Goal: Information Seeking & Learning: Learn about a topic

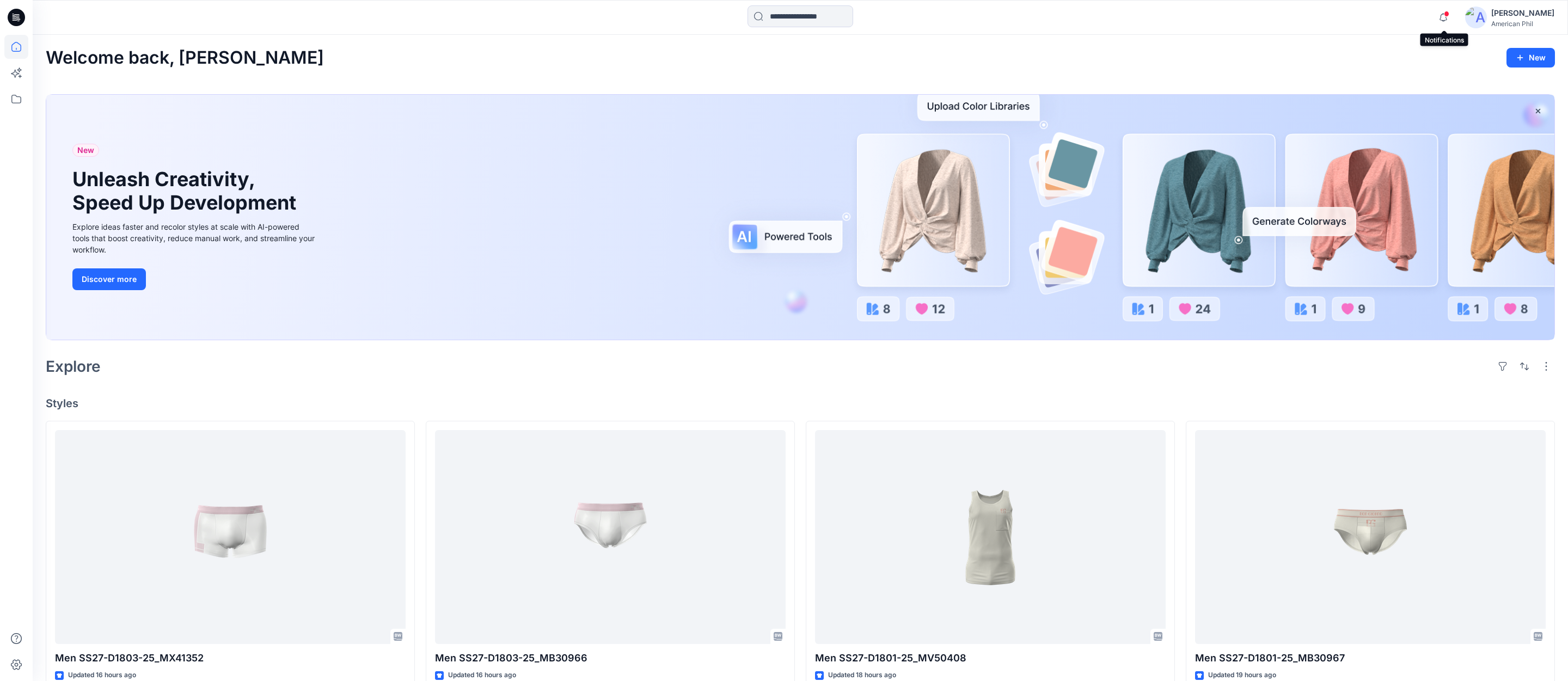
click at [1449, 16] on span at bounding box center [1447, 14] width 6 height 6
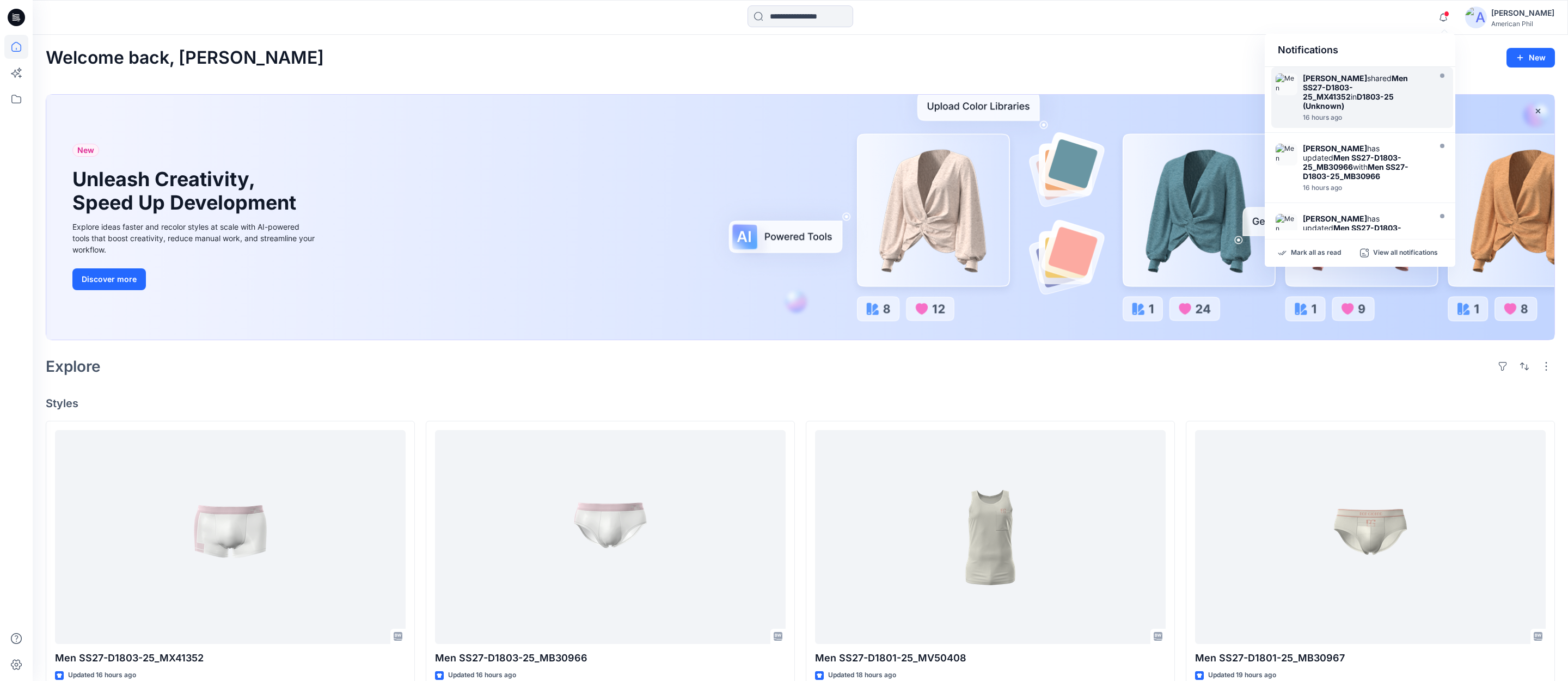
click at [1345, 91] on strong "Men SS27-D1803-25_MX41352" at bounding box center [1355, 87] width 105 height 28
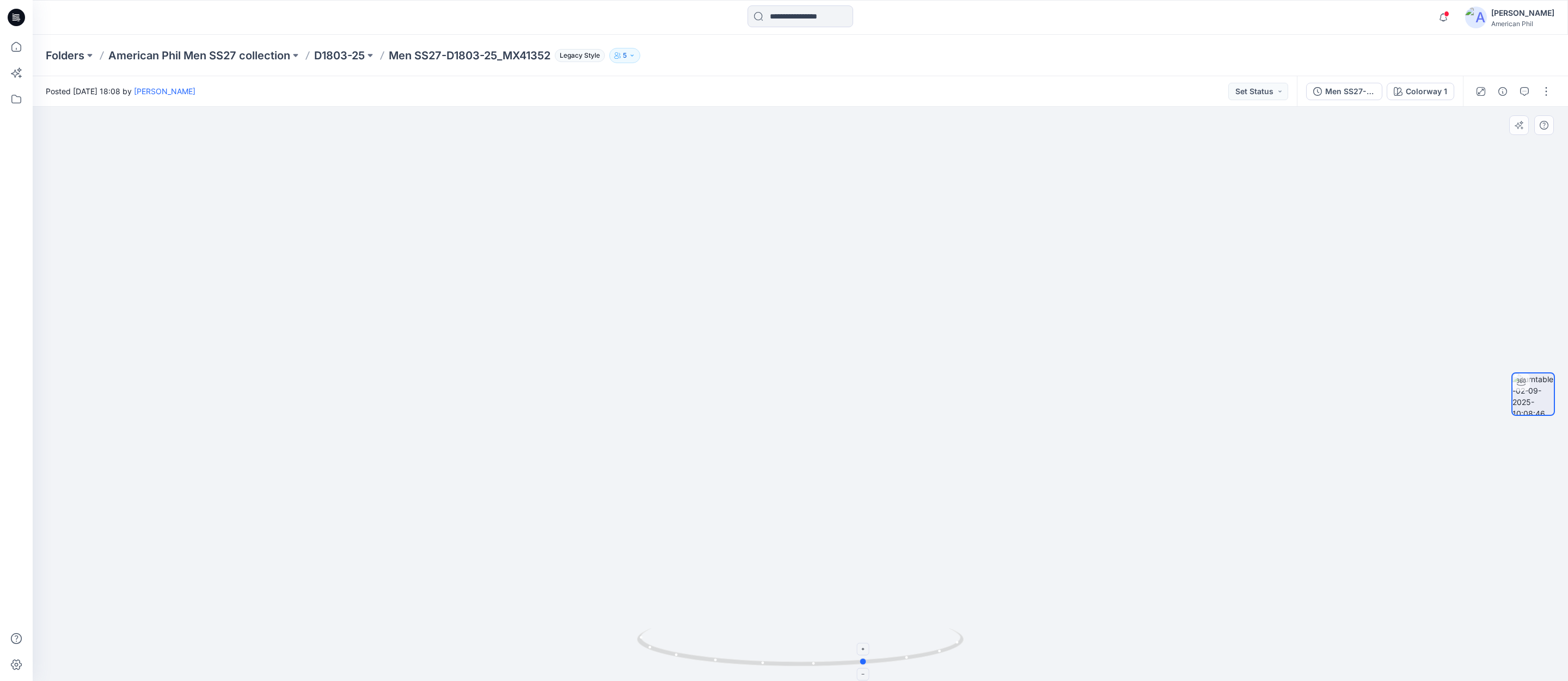
drag, startPoint x: 730, startPoint y: 660, endPoint x: 795, endPoint y: 645, distance: 66.7
click at [795, 645] on icon at bounding box center [802, 648] width 329 height 41
click at [1445, 13] on span at bounding box center [1447, 14] width 6 height 6
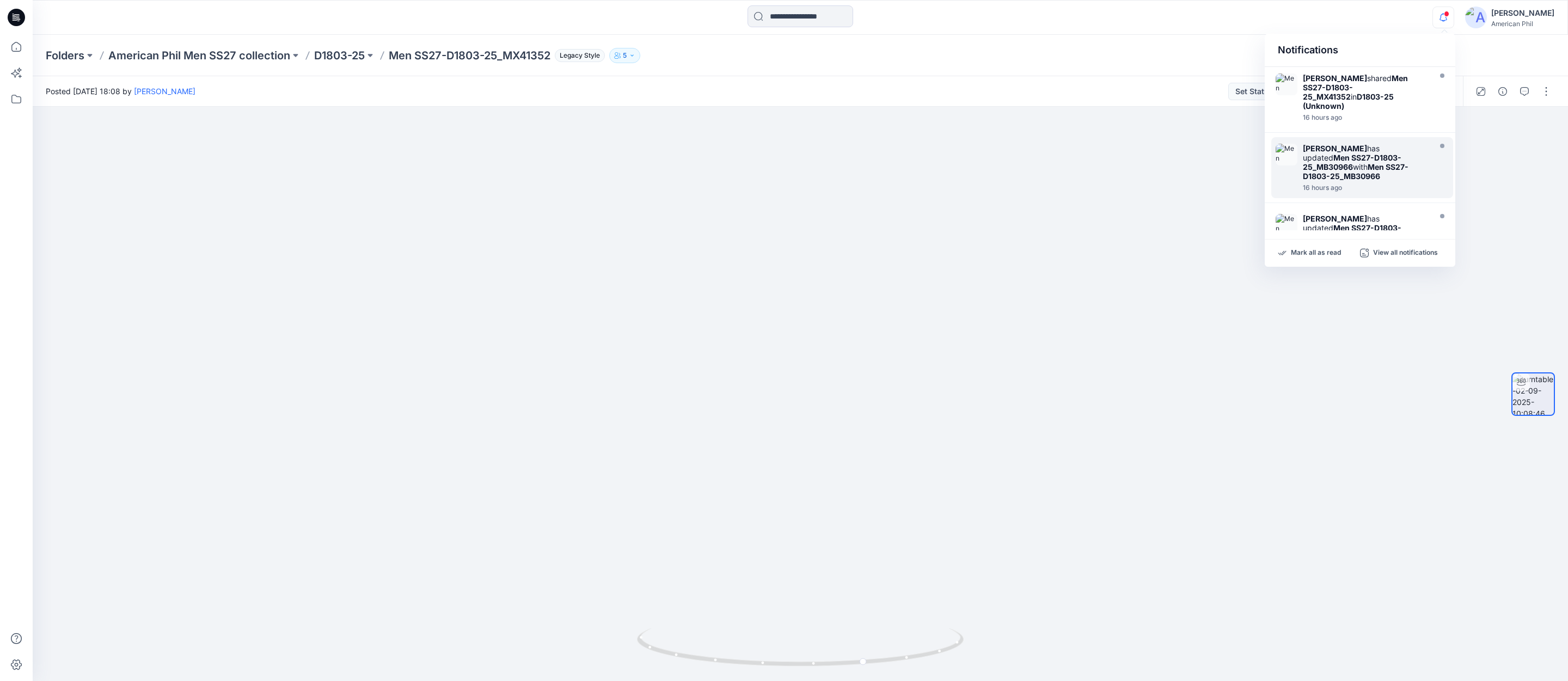
scroll to position [61, 0]
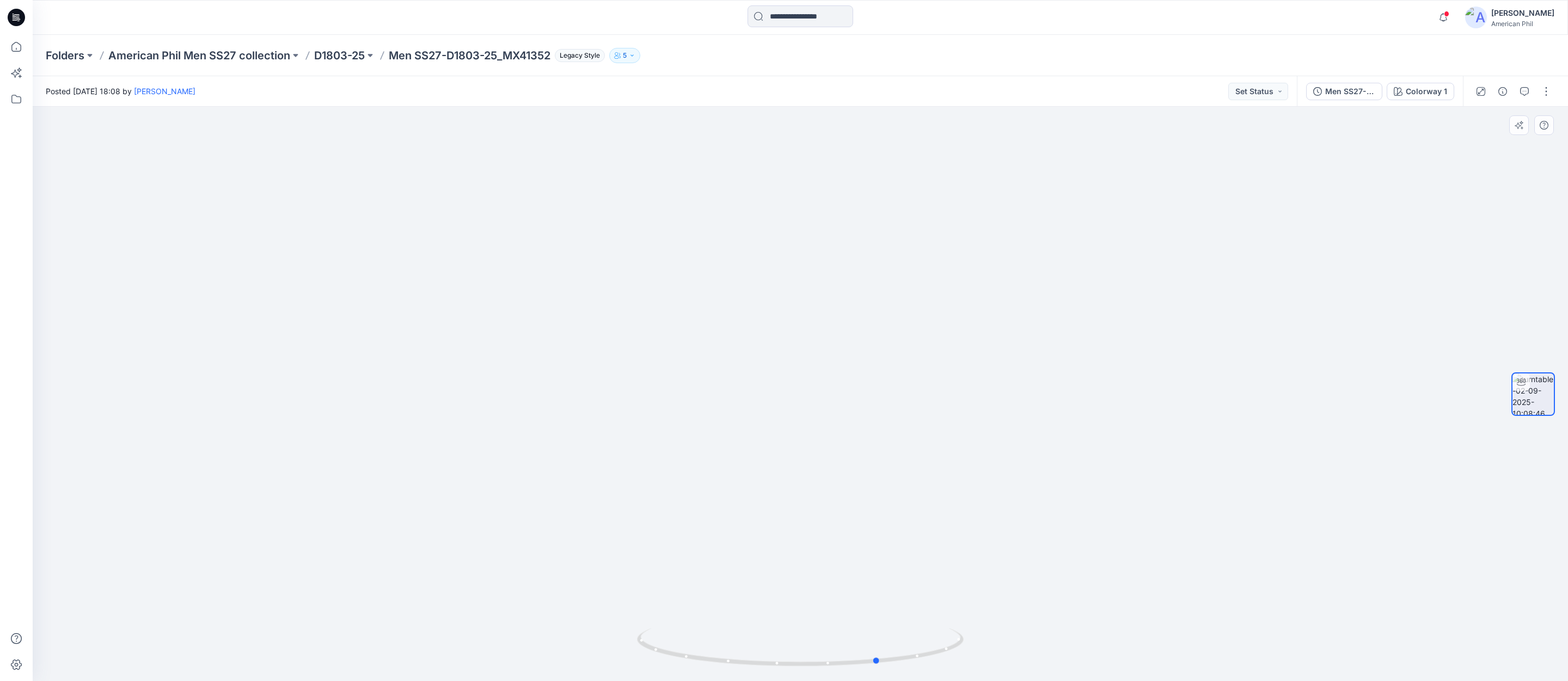
drag, startPoint x: 821, startPoint y: 662, endPoint x: 508, endPoint y: 604, distance: 318.3
click at [508, 604] on div at bounding box center [800, 394] width 1535 height 575
drag, startPoint x: 961, startPoint y: 419, endPoint x: 966, endPoint y: 471, distance: 52.2
click at [967, 471] on img at bounding box center [801, 299] width 1062 height 766
drag, startPoint x: 817, startPoint y: 663, endPoint x: 777, endPoint y: 655, distance: 40.8
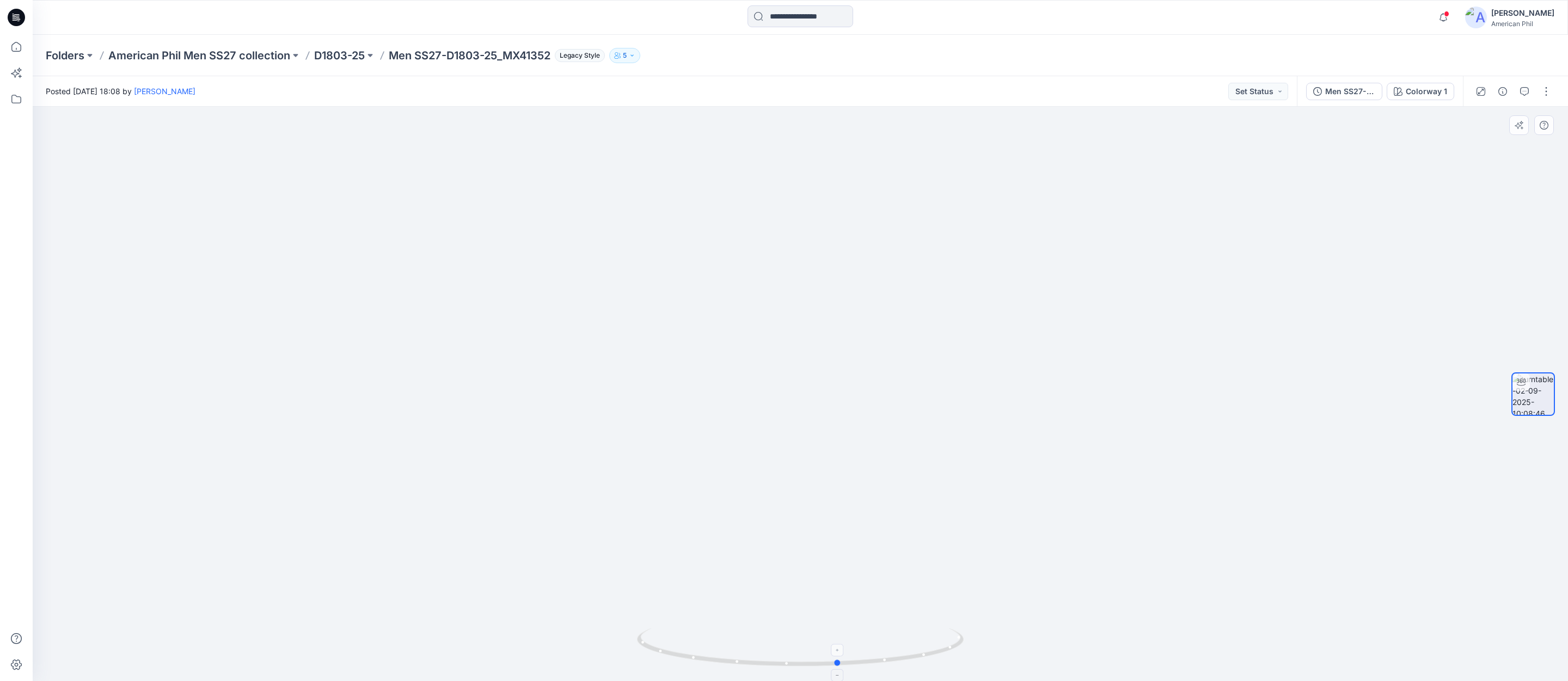
click at [777, 655] on icon at bounding box center [802, 648] width 329 height 41
click at [815, 666] on icon at bounding box center [802, 648] width 329 height 41
click at [232, 59] on p "American Phil Men SS27 collection" at bounding box center [199, 56] width 182 height 15
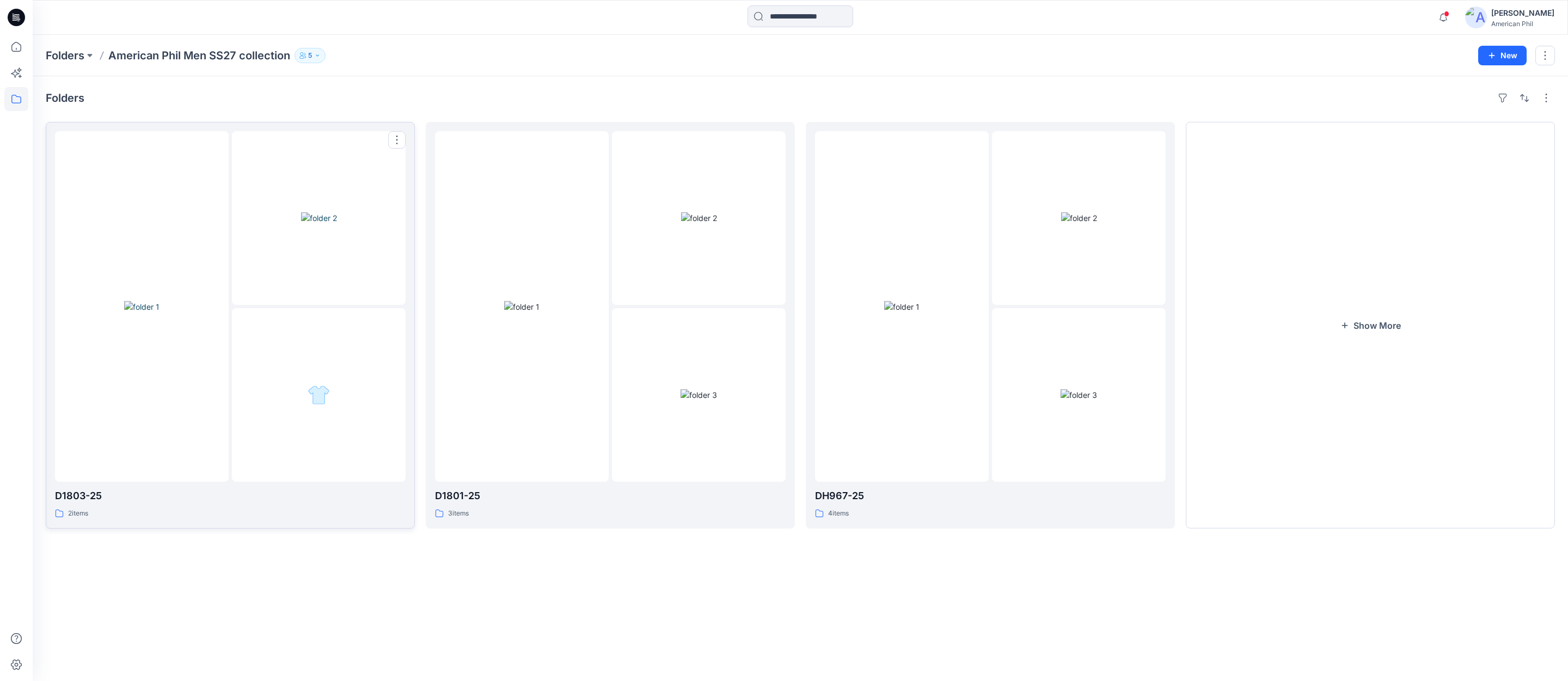
click at [145, 301] on img at bounding box center [141, 307] width 36 height 11
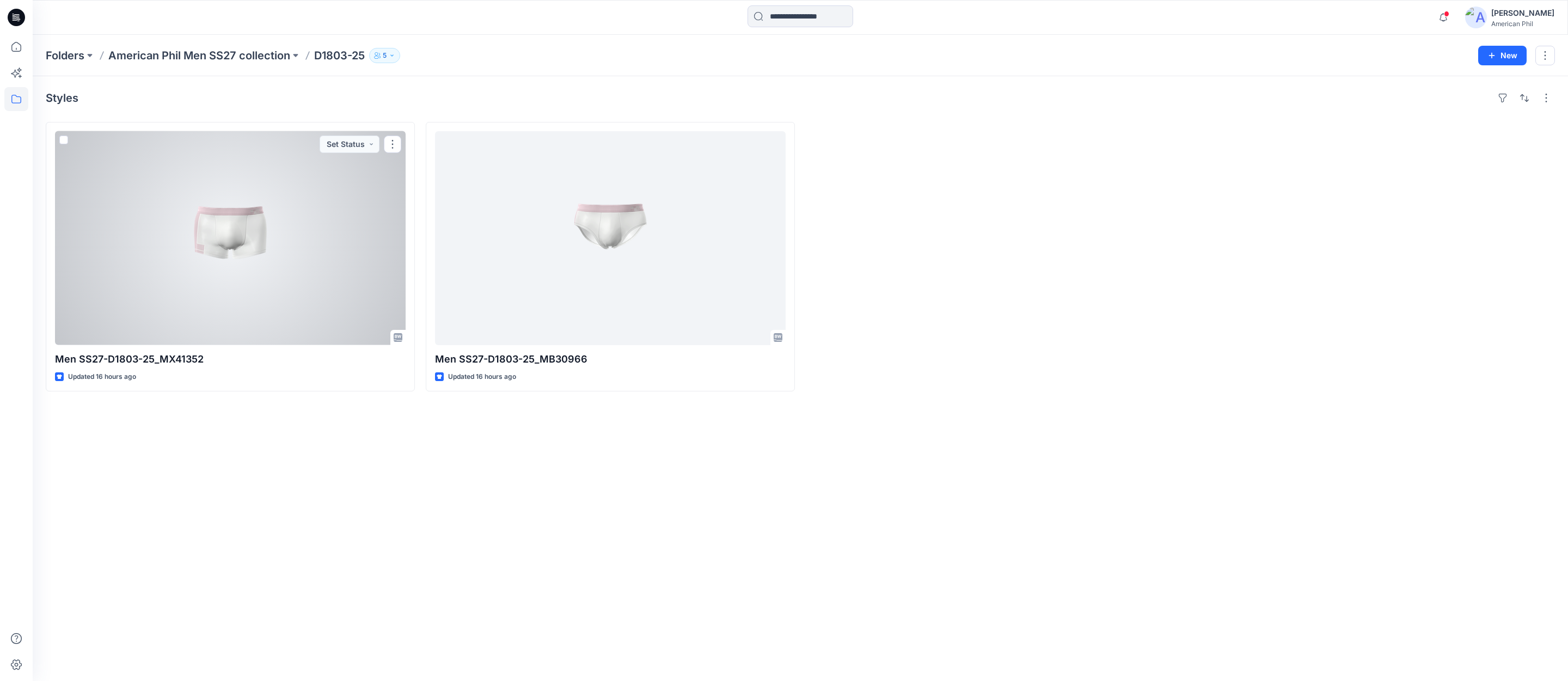
click at [209, 218] on div at bounding box center [230, 238] width 351 height 214
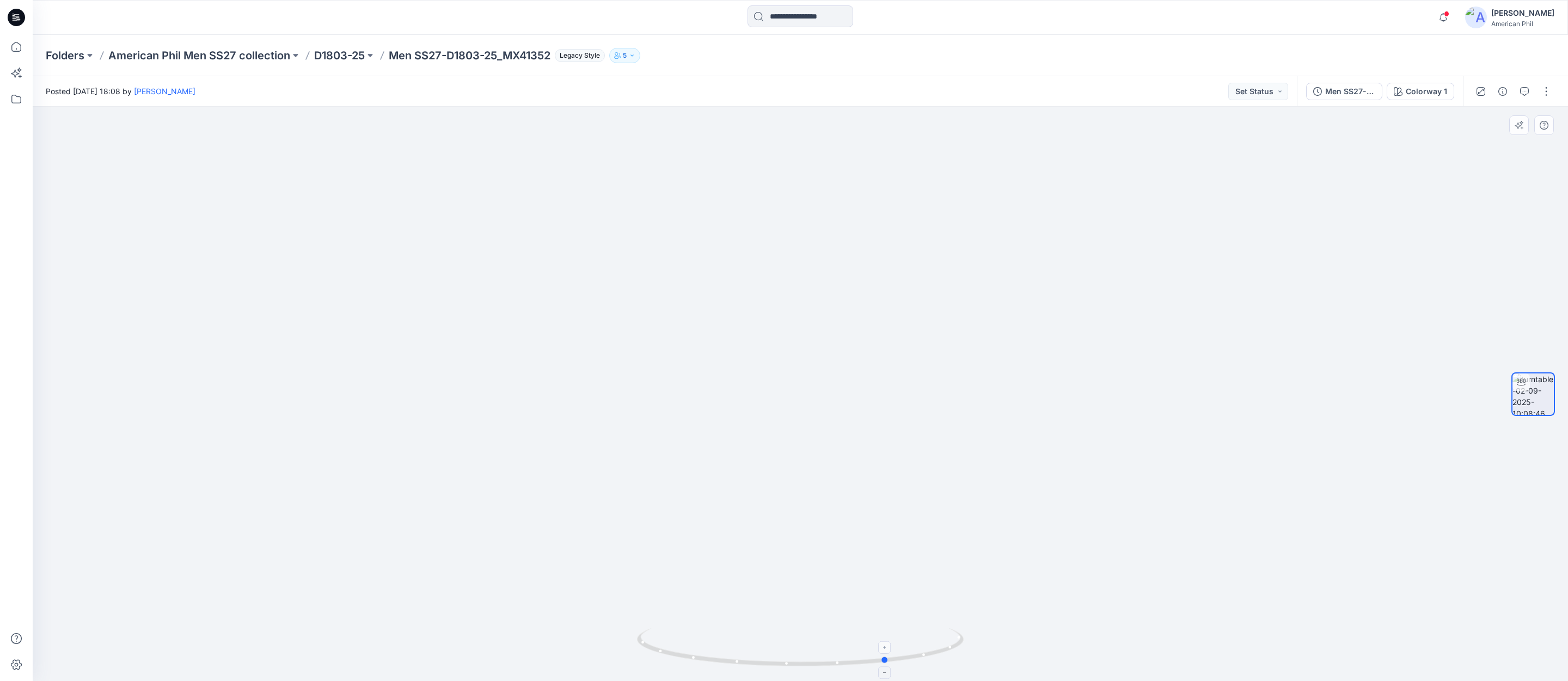
drag, startPoint x: 815, startPoint y: 667, endPoint x: 901, endPoint y: 651, distance: 87.5
click at [903, 653] on icon at bounding box center [802, 648] width 329 height 41
drag, startPoint x: 671, startPoint y: 402, endPoint x: 655, endPoint y: 513, distance: 112.1
click at [655, 513] on img at bounding box center [801, 327] width 1062 height 708
drag, startPoint x: 710, startPoint y: 597, endPoint x: 709, endPoint y: 571, distance: 26.0
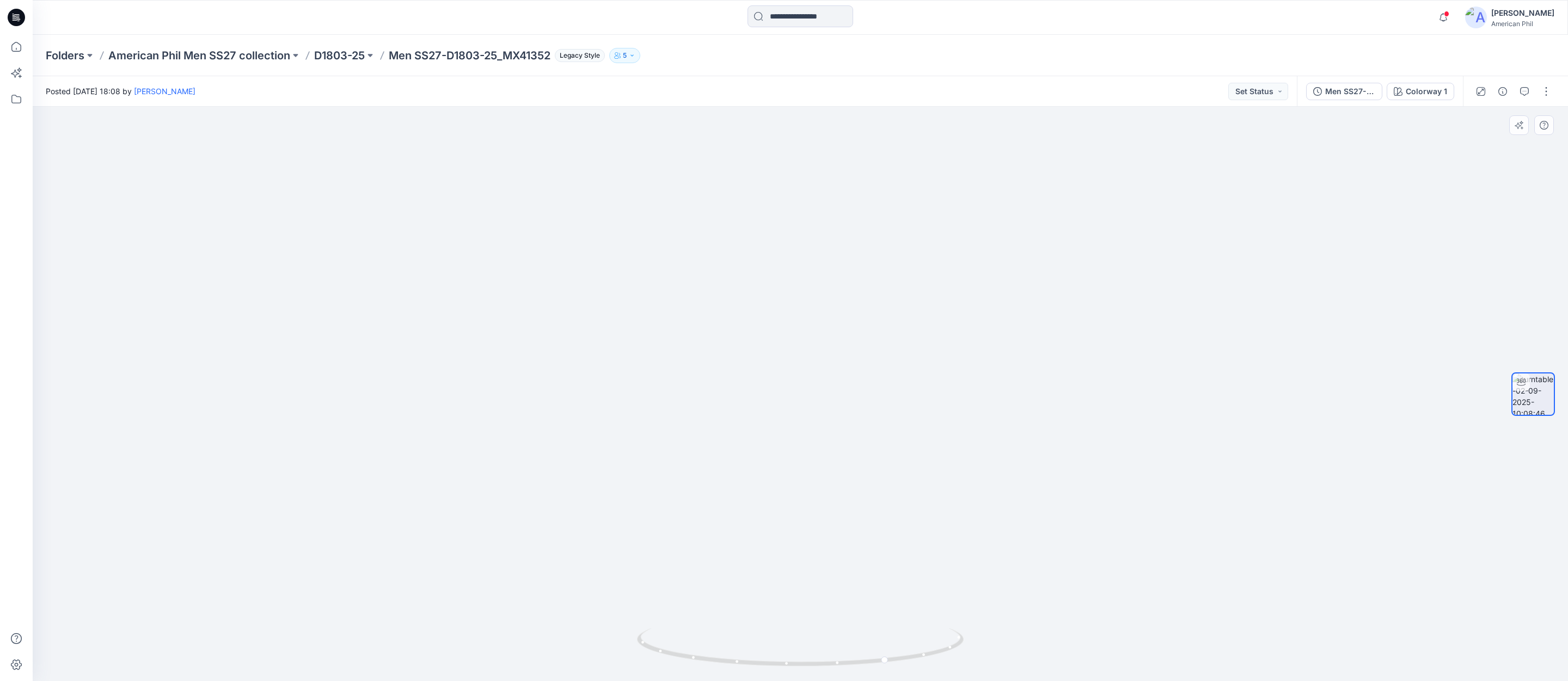
click at [709, 571] on img at bounding box center [801, 315] width 1062 height 732
drag, startPoint x: 722, startPoint y: 665, endPoint x: 916, endPoint y: 656, distance: 194.2
click at [916, 656] on icon at bounding box center [802, 648] width 329 height 41
click at [174, 54] on p "American Phil Men SS27 collection" at bounding box center [199, 56] width 182 height 15
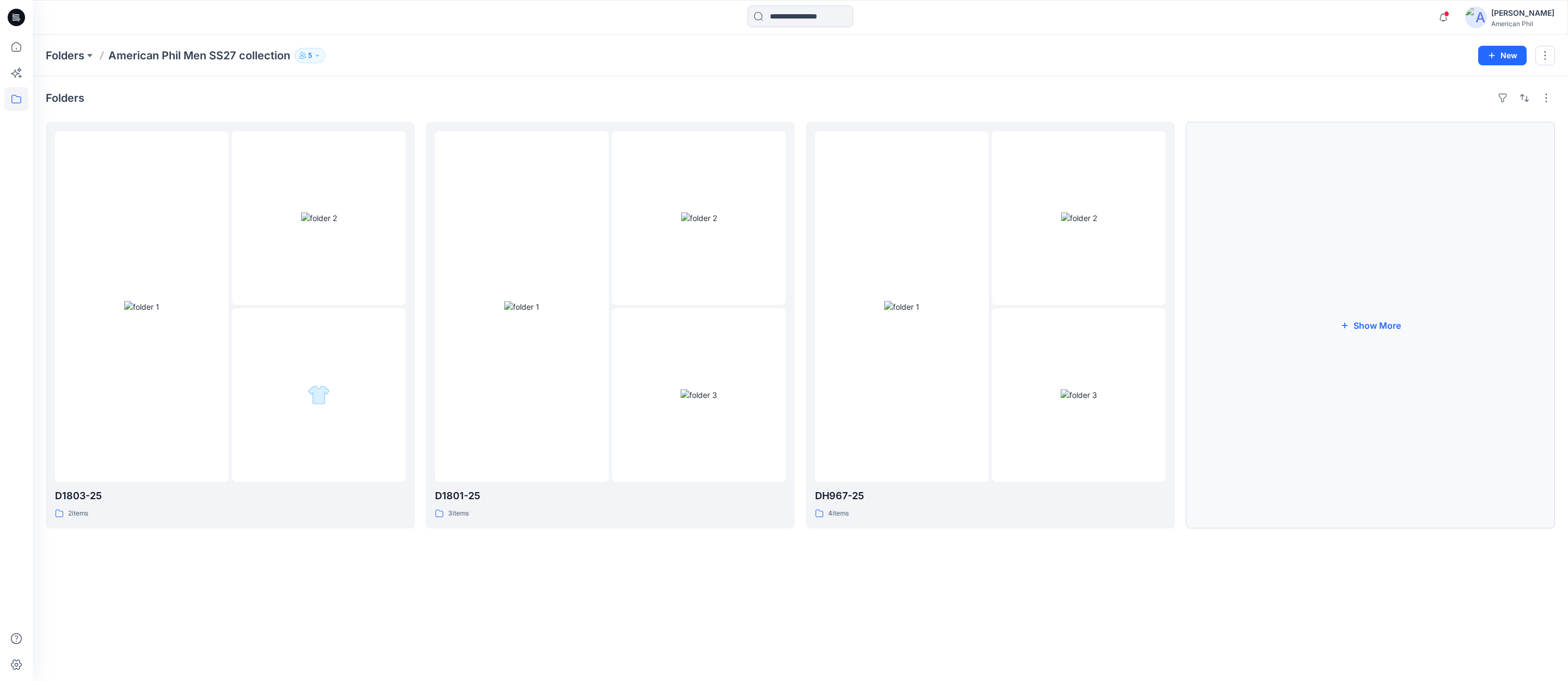
click at [1378, 327] on button "Show More" at bounding box center [1370, 325] width 369 height 407
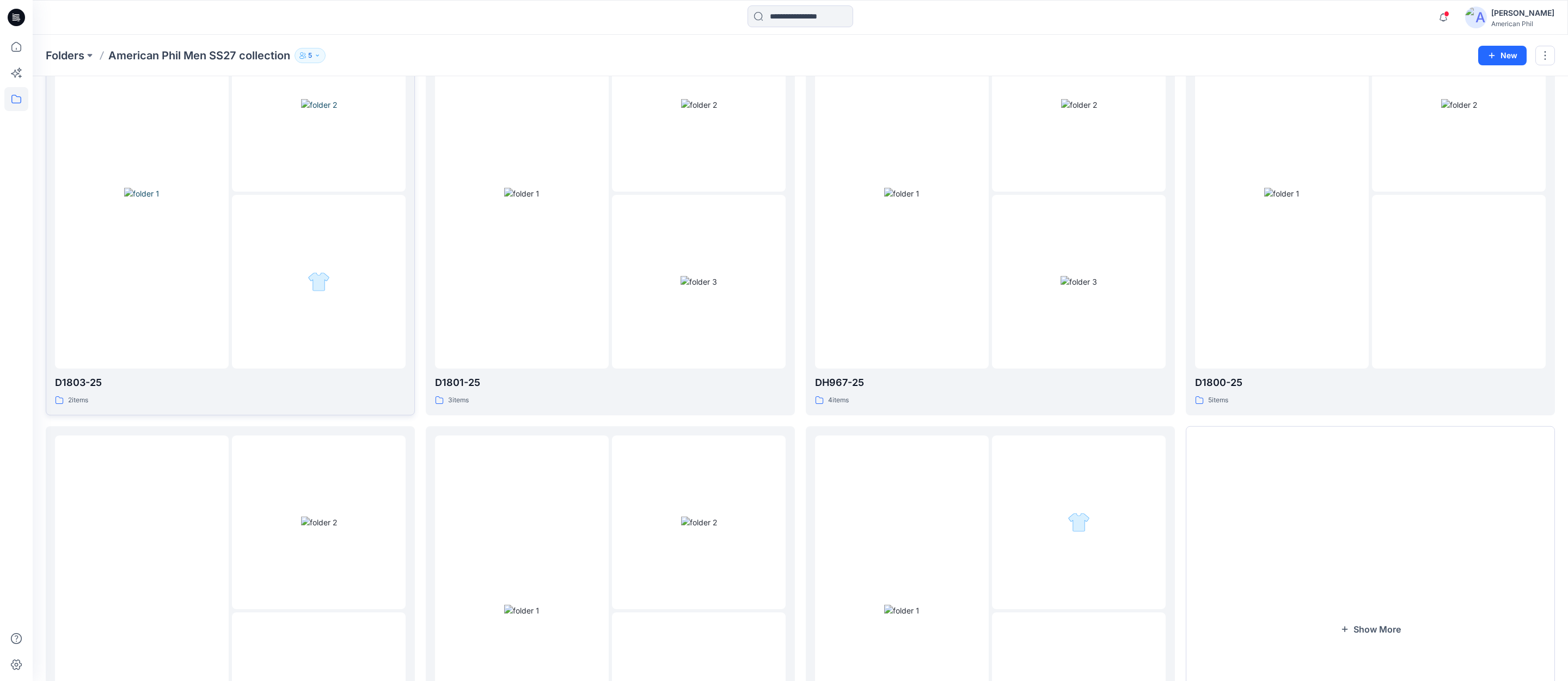
scroll to position [16, 0]
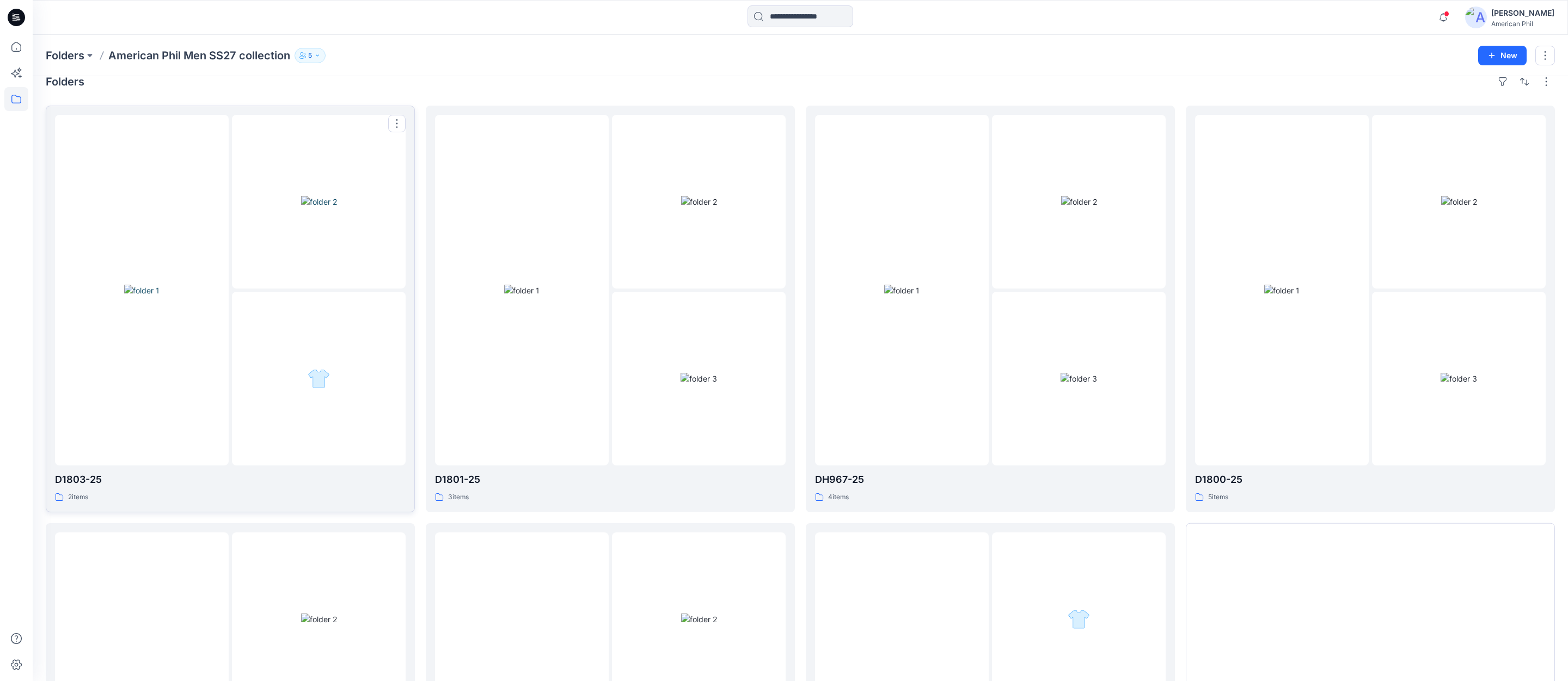
click at [308, 207] on img at bounding box center [319, 202] width 36 height 11
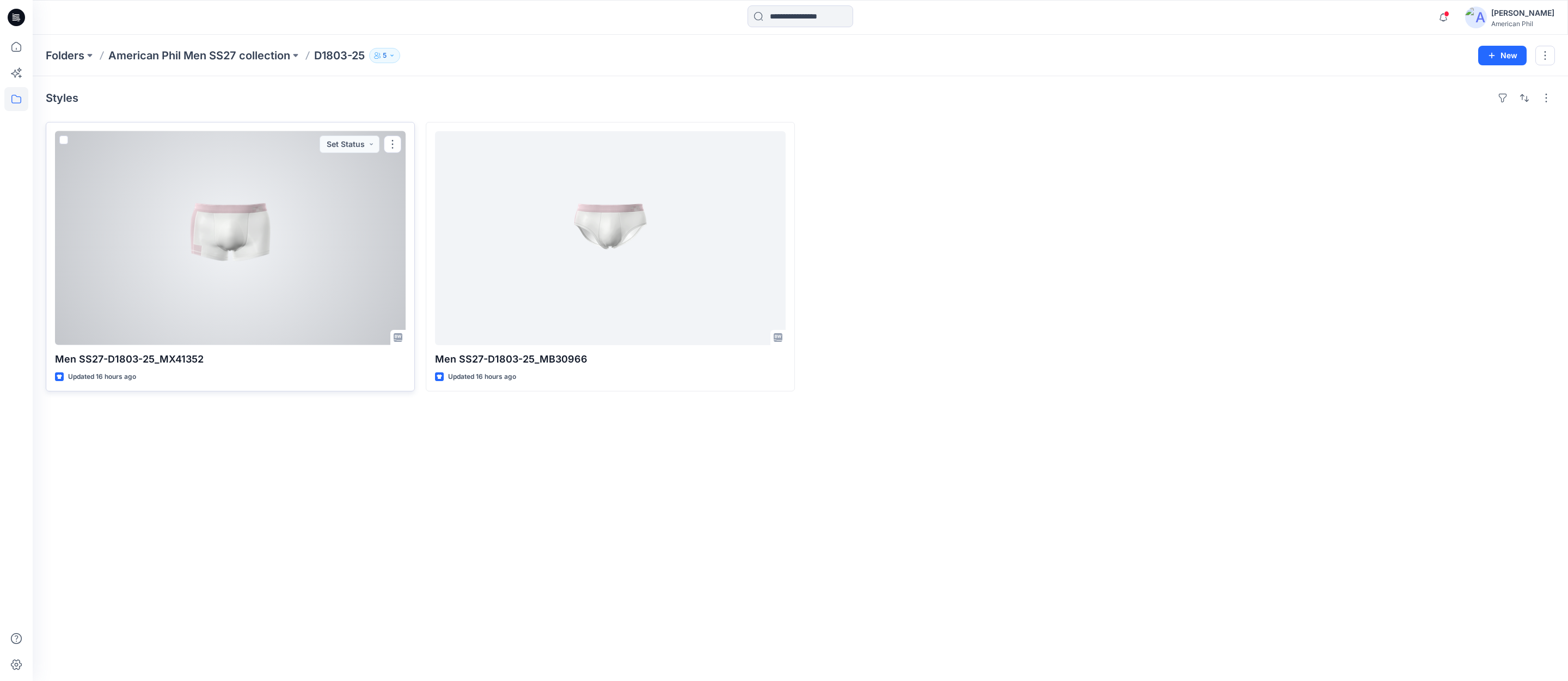
click at [208, 246] on div at bounding box center [230, 238] width 351 height 214
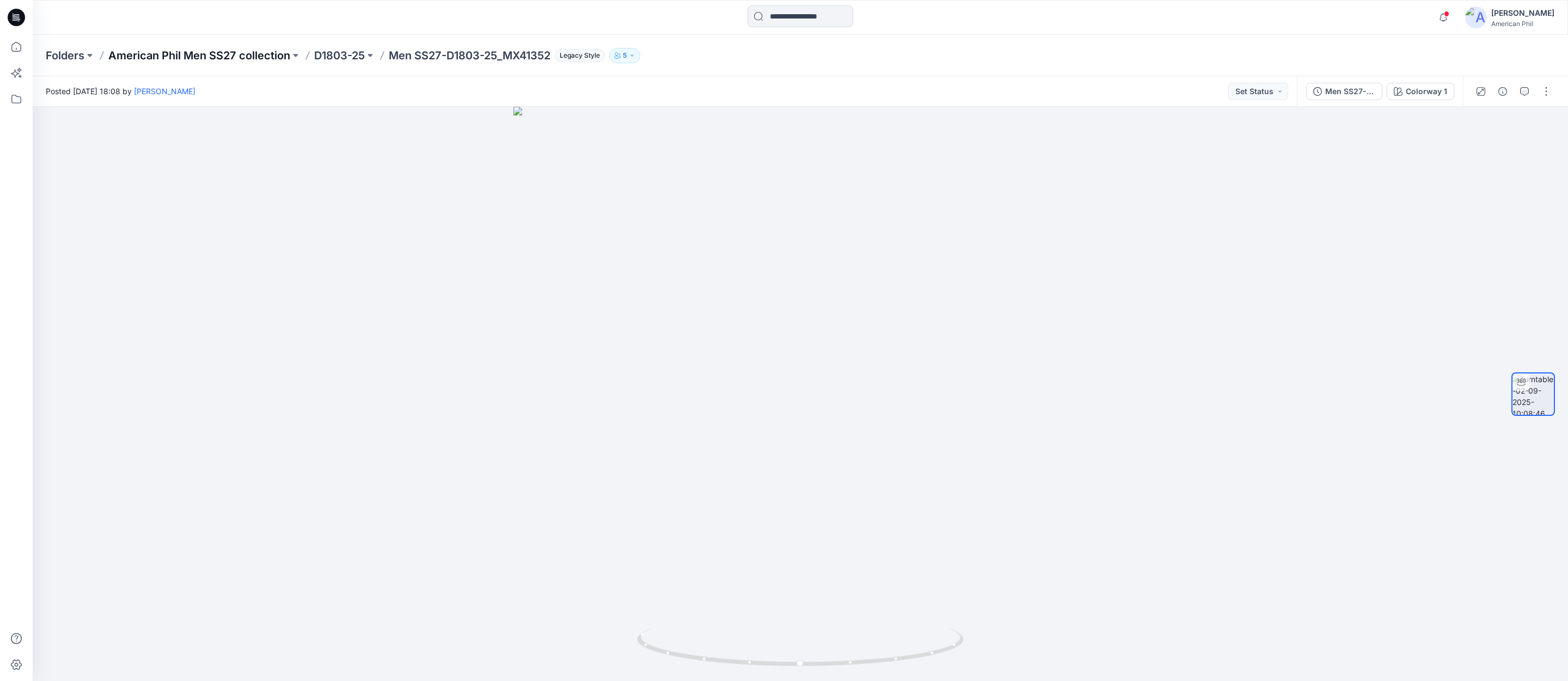
click at [237, 52] on p "American Phil Men SS27 collection" at bounding box center [199, 56] width 182 height 15
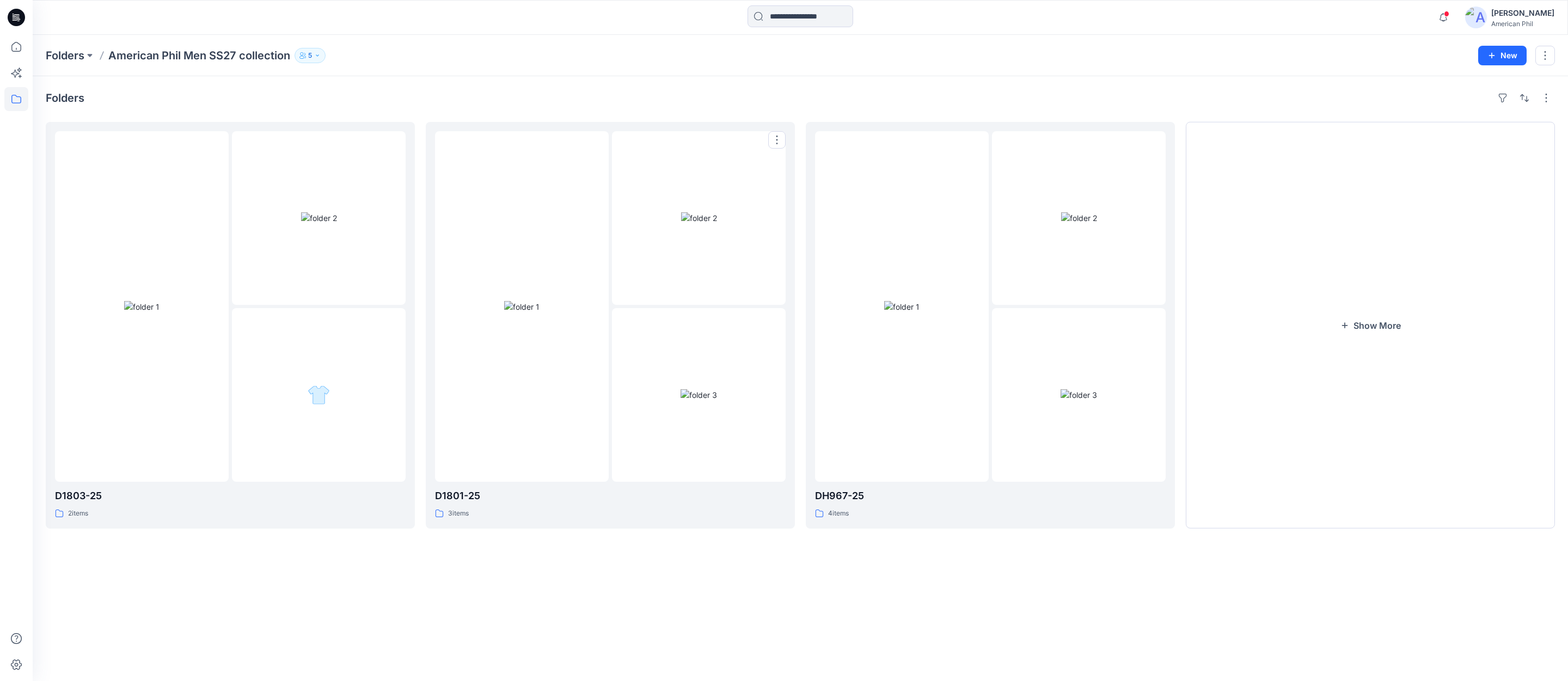
click at [538, 301] on img at bounding box center [521, 307] width 36 height 11
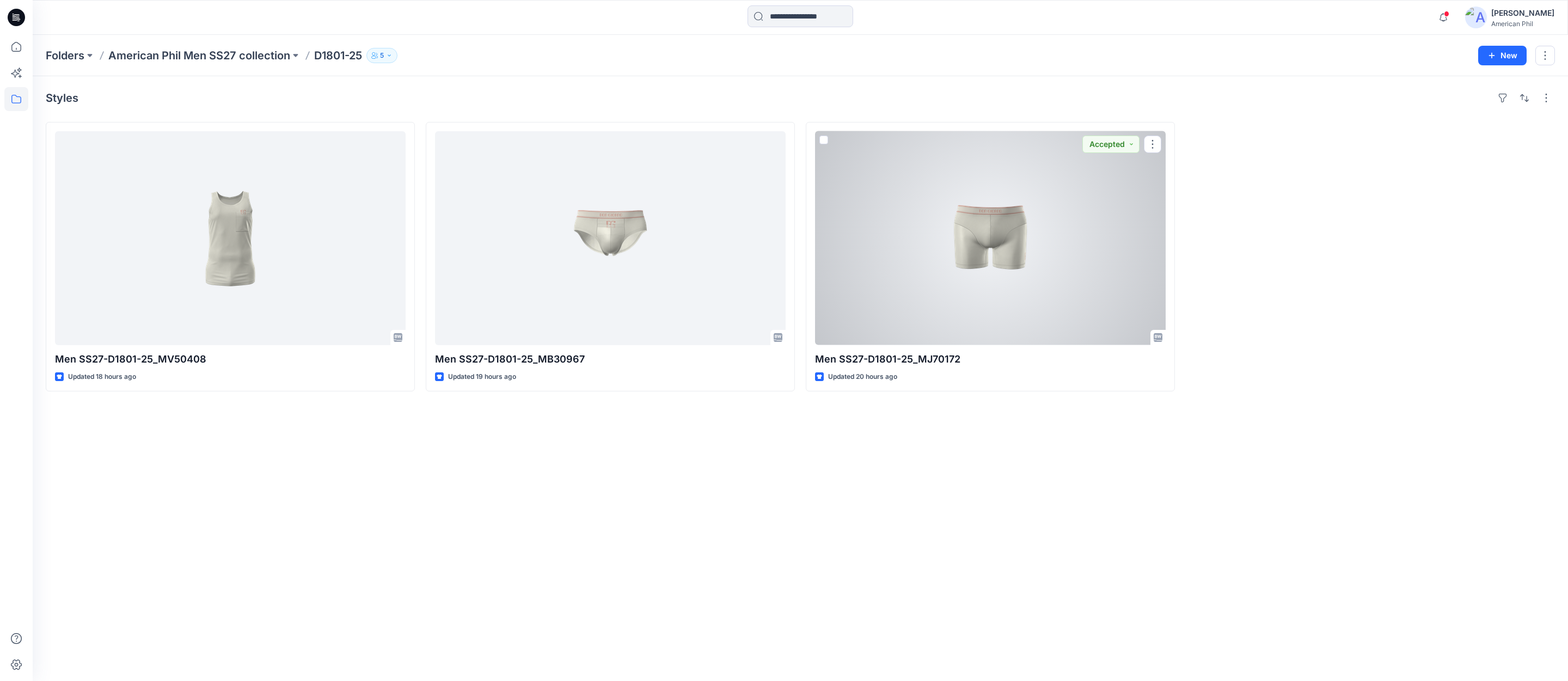
click at [993, 225] on div at bounding box center [990, 238] width 351 height 214
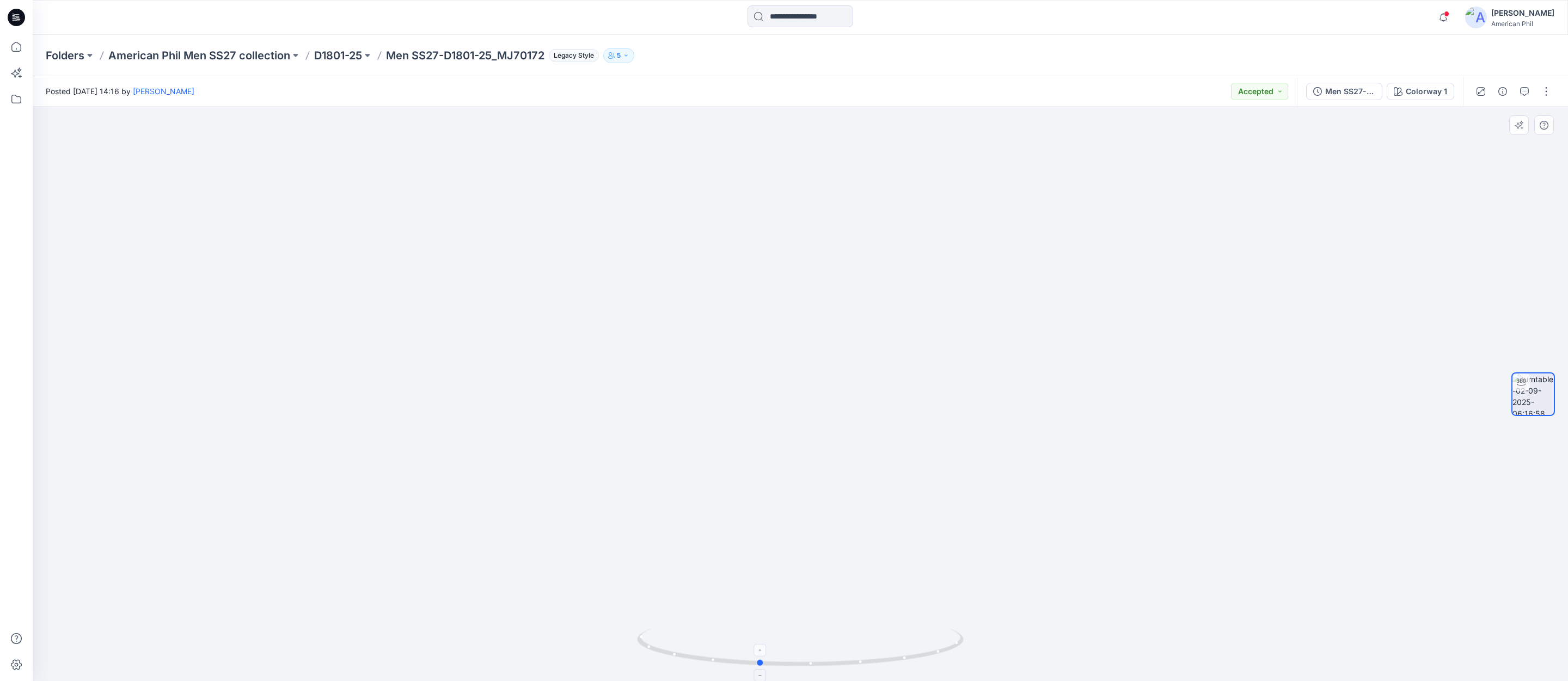
drag, startPoint x: 833, startPoint y: 663, endPoint x: 792, endPoint y: 655, distance: 41.8
click at [792, 655] on icon at bounding box center [802, 648] width 329 height 41
drag, startPoint x: 908, startPoint y: 663, endPoint x: 925, endPoint y: 663, distance: 17.0
click at [925, 663] on icon at bounding box center [802, 648] width 329 height 41
drag, startPoint x: 952, startPoint y: 257, endPoint x: 943, endPoint y: 327, distance: 70.6
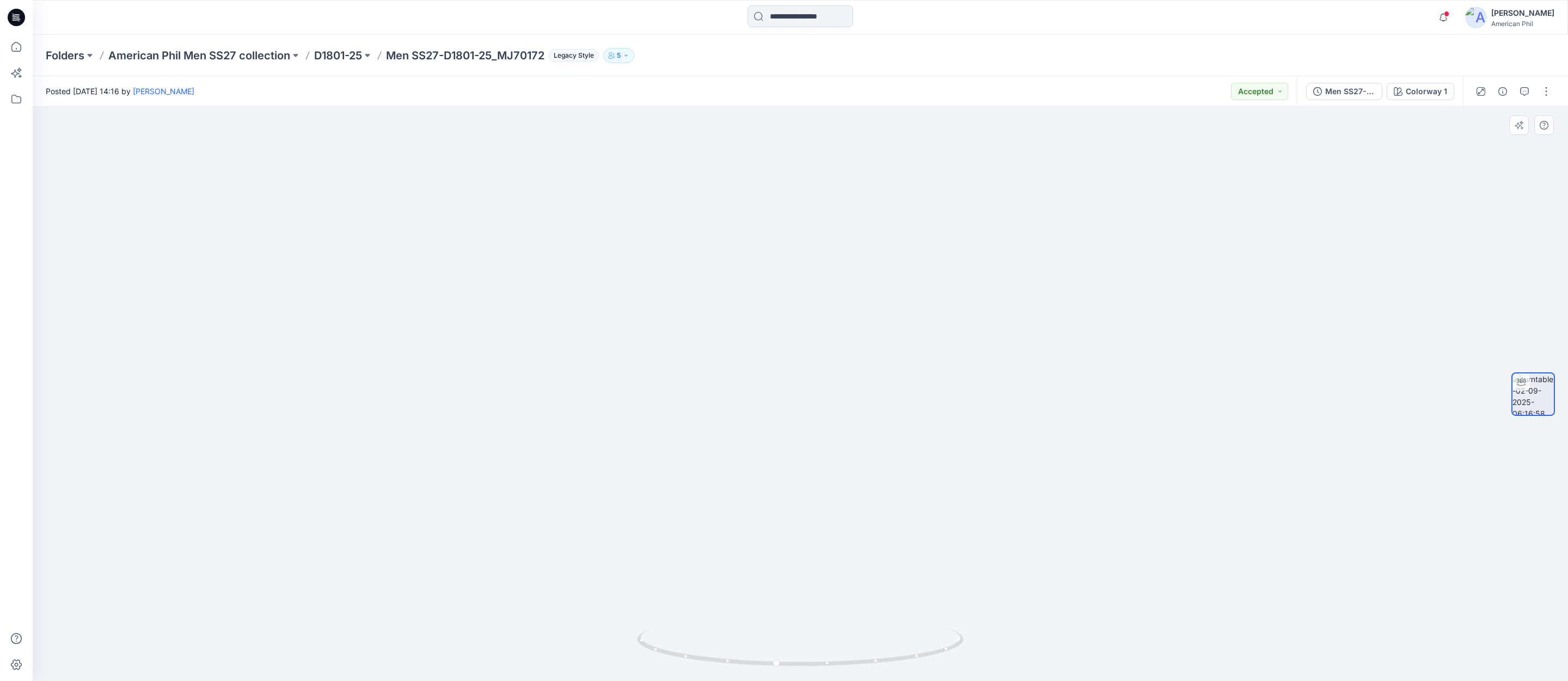
click at [944, 328] on img at bounding box center [801, 353] width 1062 height 657
drag, startPoint x: 910, startPoint y: 382, endPoint x: 889, endPoint y: 336, distance: 50.6
click at [889, 336] on img at bounding box center [801, 340] width 943 height 682
drag, startPoint x: 806, startPoint y: 667, endPoint x: 798, endPoint y: 656, distance: 13.6
click at [798, 656] on icon at bounding box center [802, 648] width 329 height 41
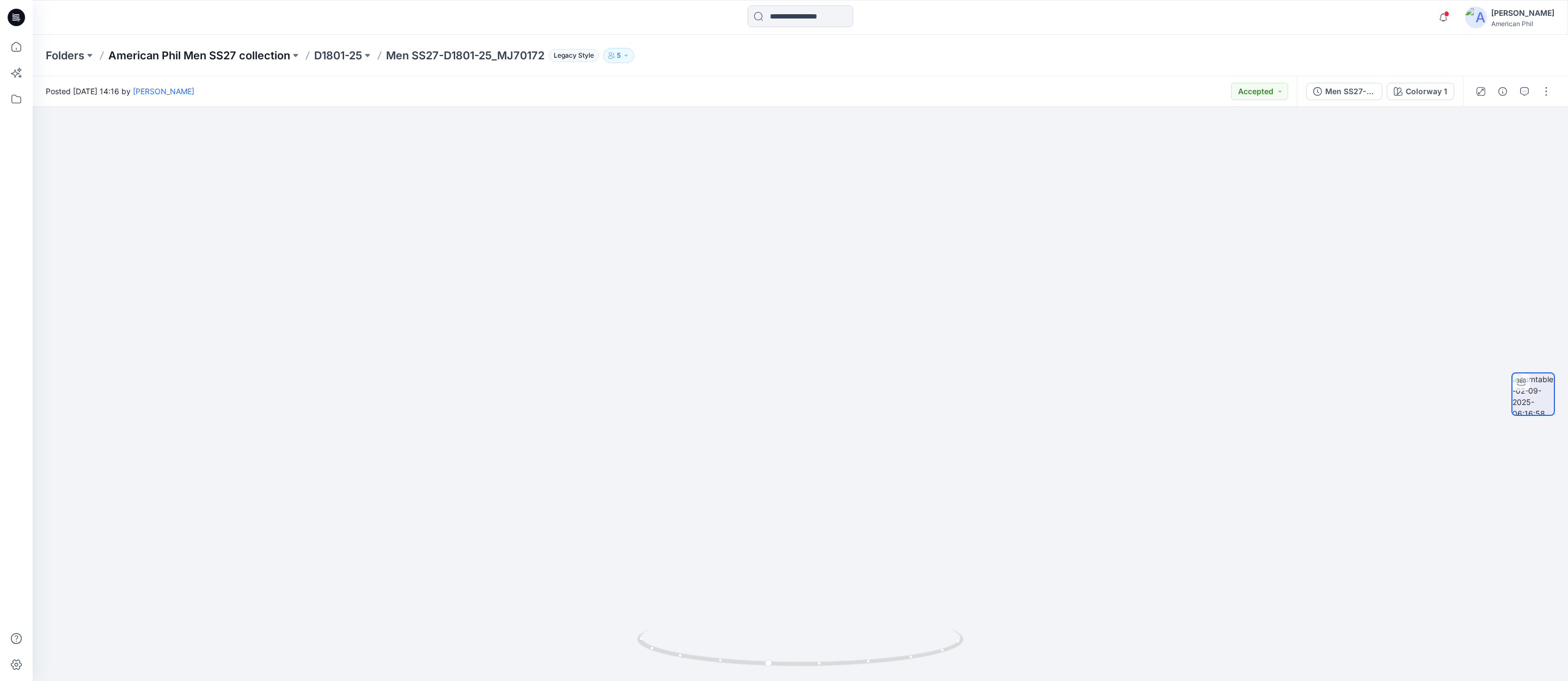
click at [232, 56] on p "American Phil Men SS27 collection" at bounding box center [199, 56] width 182 height 15
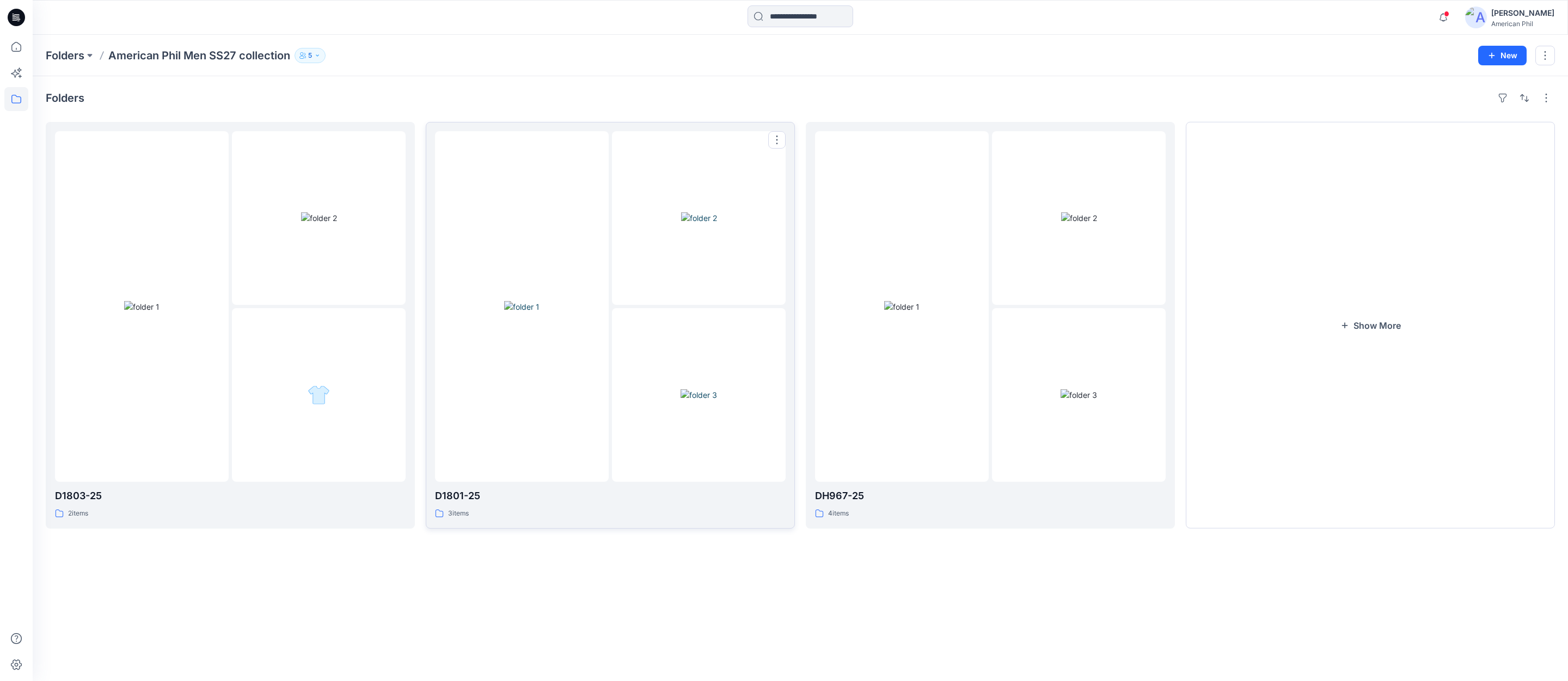
click at [518, 301] on img at bounding box center [521, 307] width 36 height 11
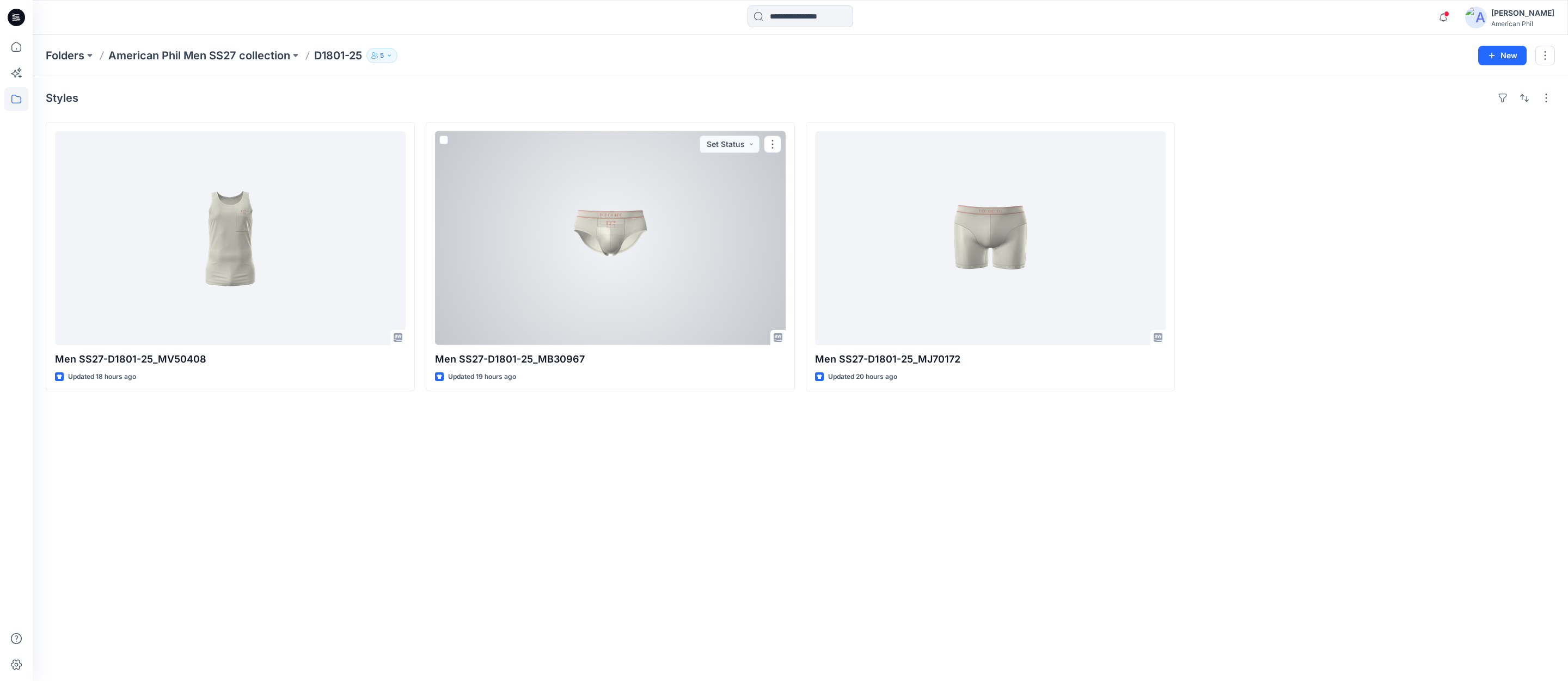
drag, startPoint x: 616, startPoint y: 251, endPoint x: 627, endPoint y: 257, distance: 12.5
click at [616, 251] on div at bounding box center [610, 238] width 351 height 214
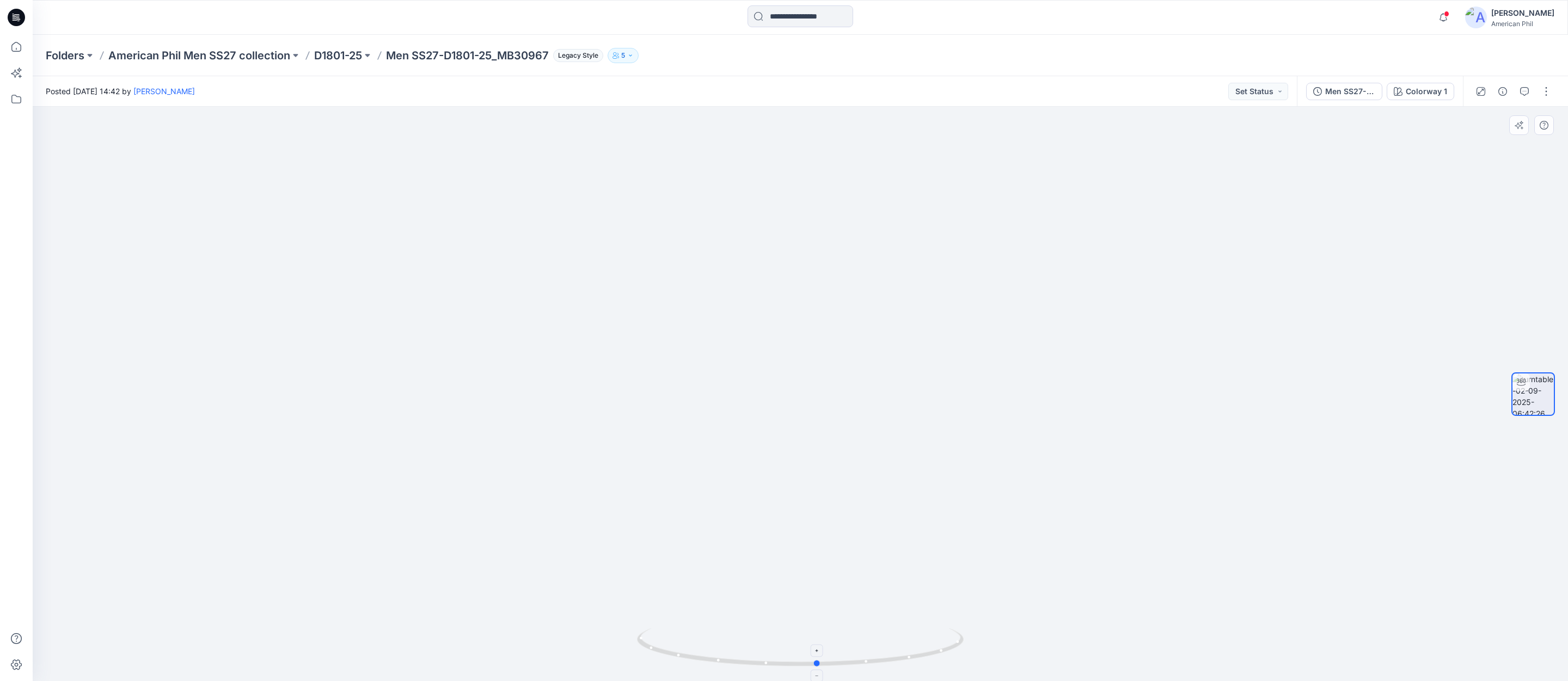
drag, startPoint x: 769, startPoint y: 662, endPoint x: 779, endPoint y: 659, distance: 10.4
click at [787, 658] on icon at bounding box center [802, 648] width 329 height 41
click at [251, 56] on p "American Phil Men SS27 collection" at bounding box center [199, 56] width 182 height 15
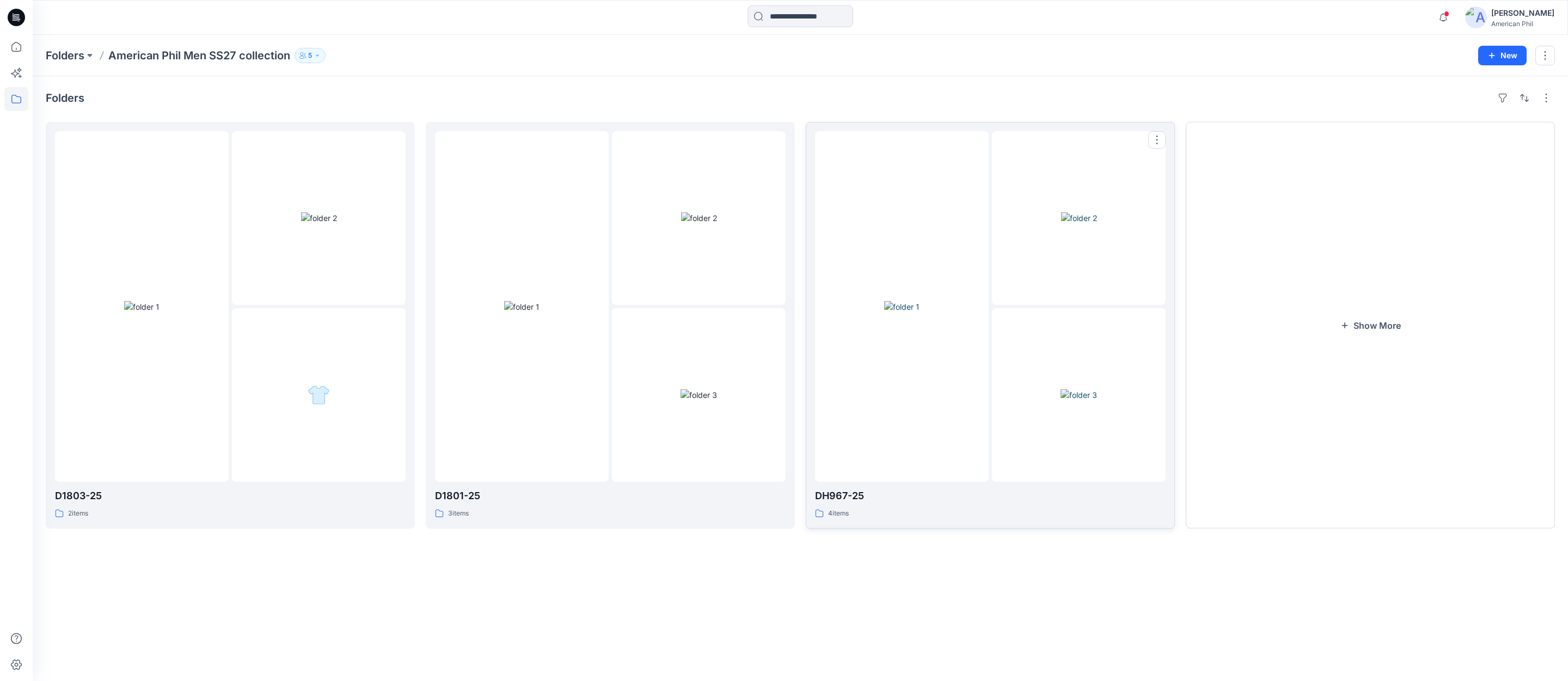
click at [910, 301] on img at bounding box center [902, 307] width 36 height 11
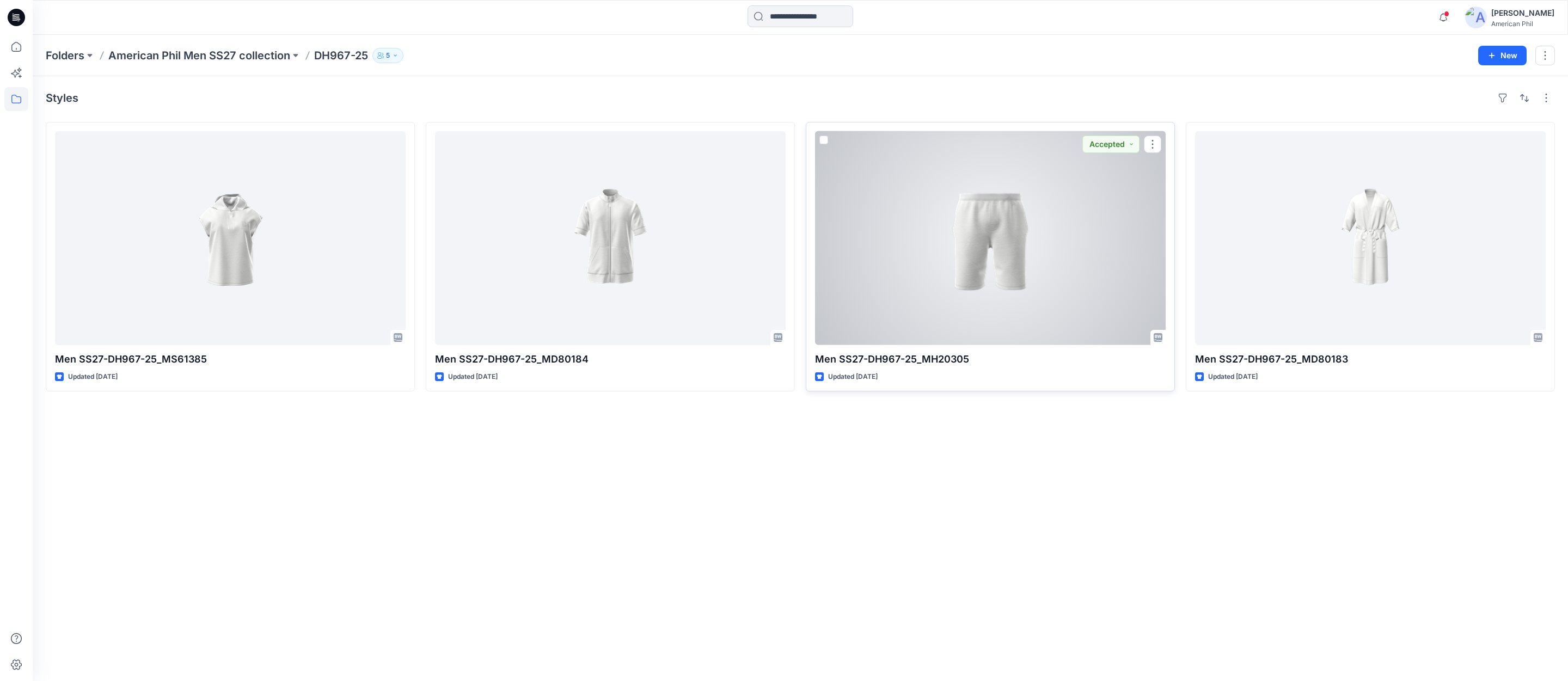
click at [996, 235] on div at bounding box center [990, 238] width 351 height 214
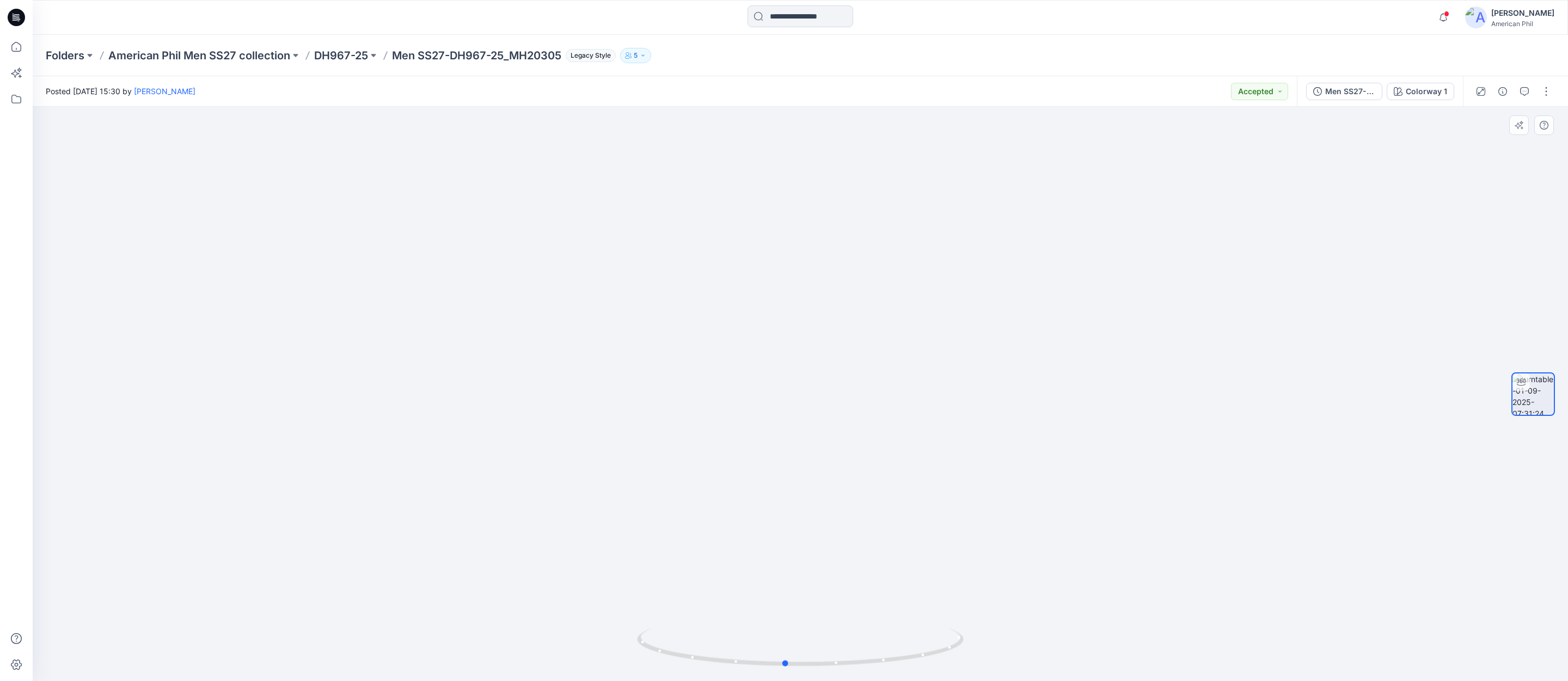
drag, startPoint x: 814, startPoint y: 660, endPoint x: 1125, endPoint y: 643, distance: 311.5
click at [1125, 643] on div at bounding box center [800, 394] width 1535 height 575
click at [815, 660] on icon at bounding box center [802, 648] width 329 height 41
click at [160, 54] on p "American Phil Men SS27 collection" at bounding box center [199, 56] width 182 height 15
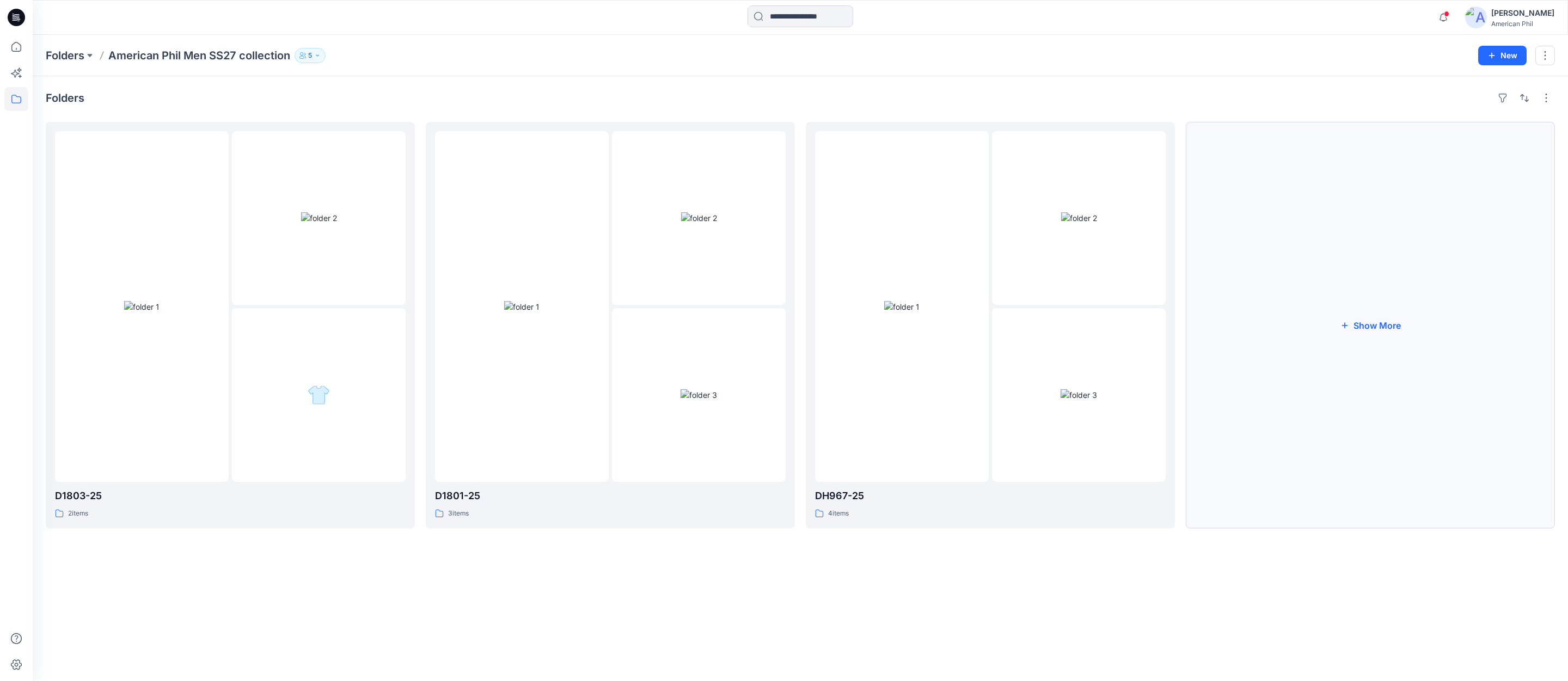
click at [1380, 320] on button "Show More" at bounding box center [1370, 325] width 369 height 407
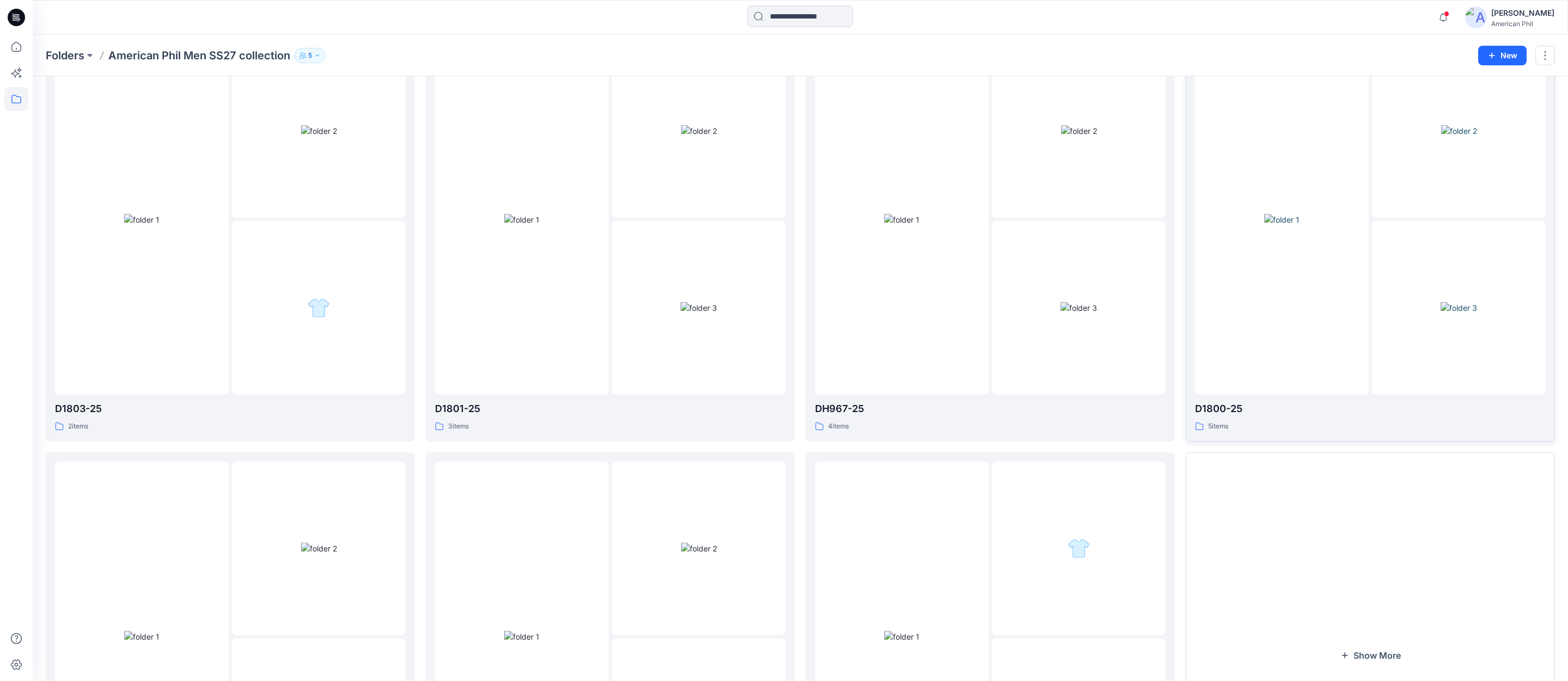
scroll to position [118, 0]
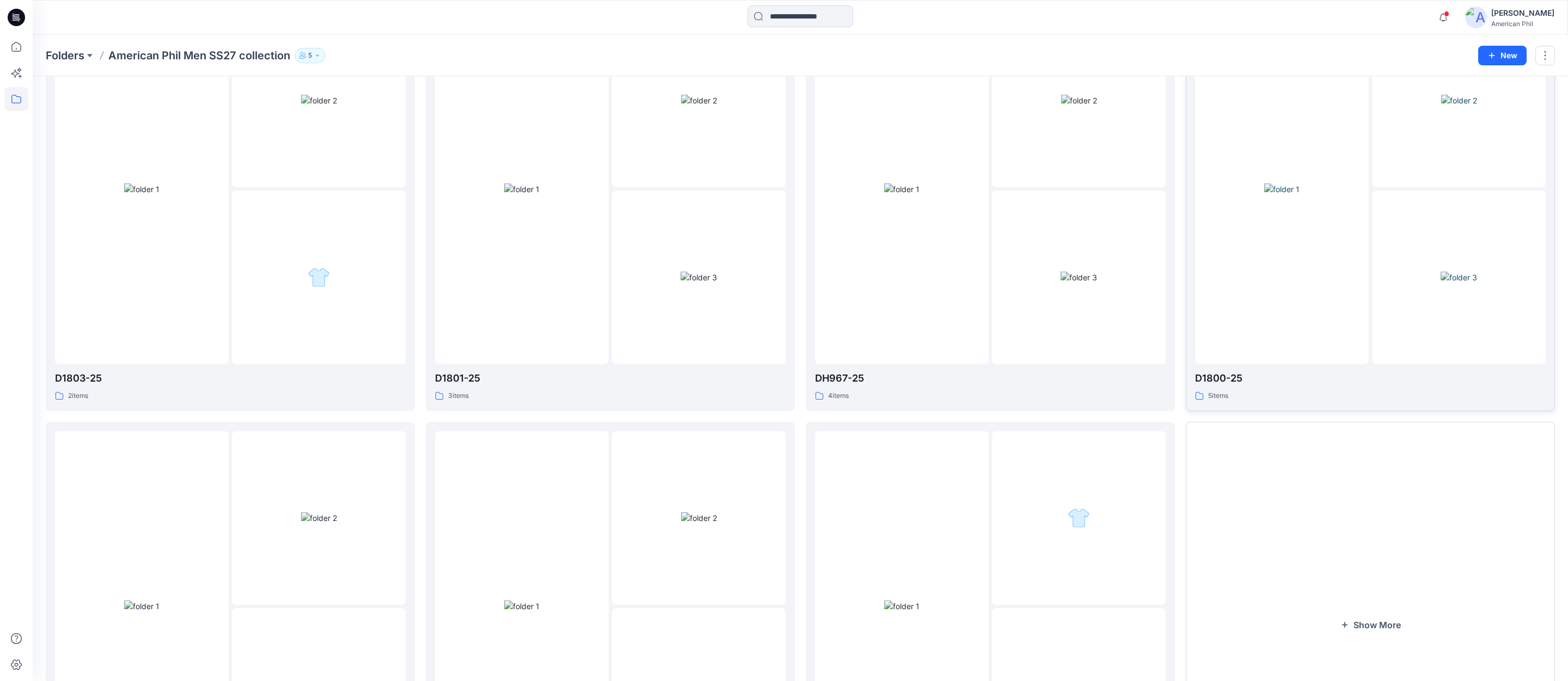
click at [1278, 276] on div at bounding box center [1281, 189] width 173 height 351
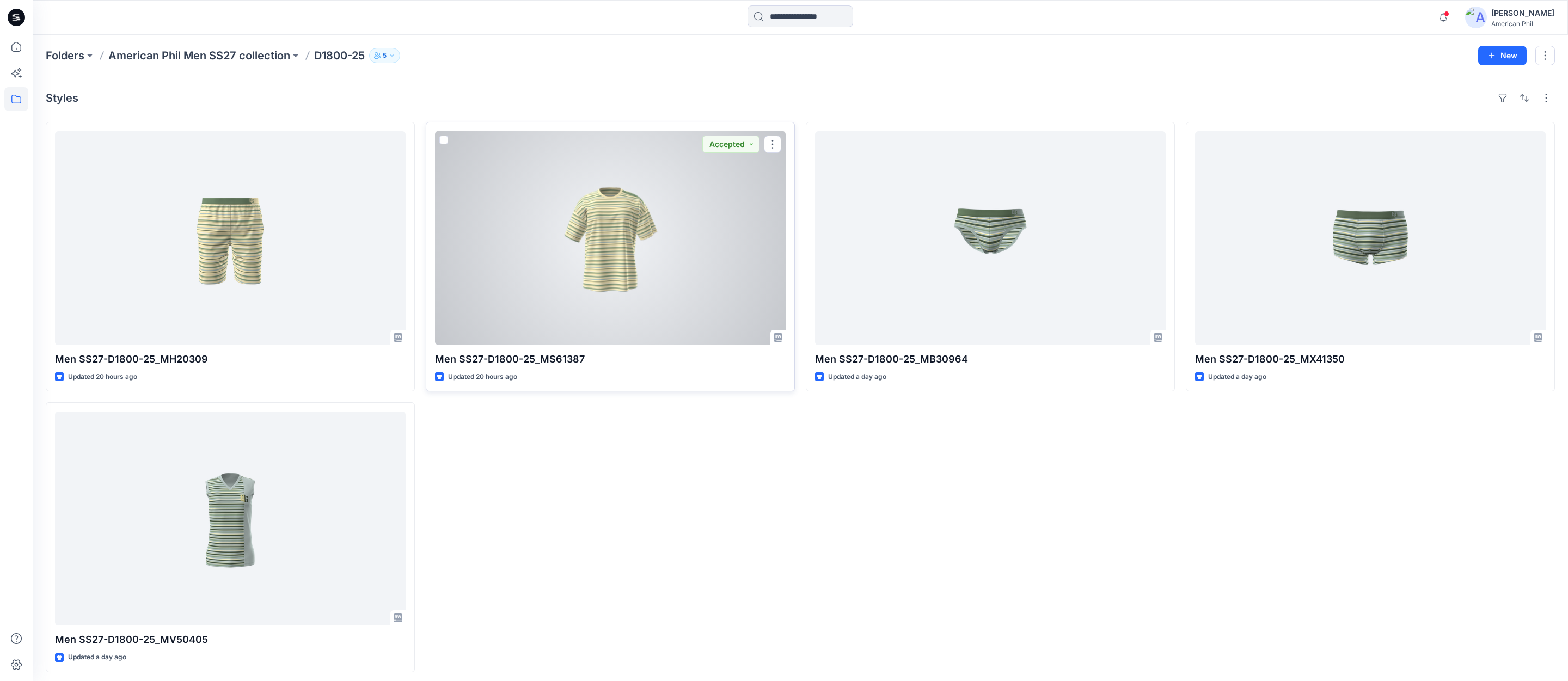
click at [617, 241] on div at bounding box center [610, 238] width 351 height 214
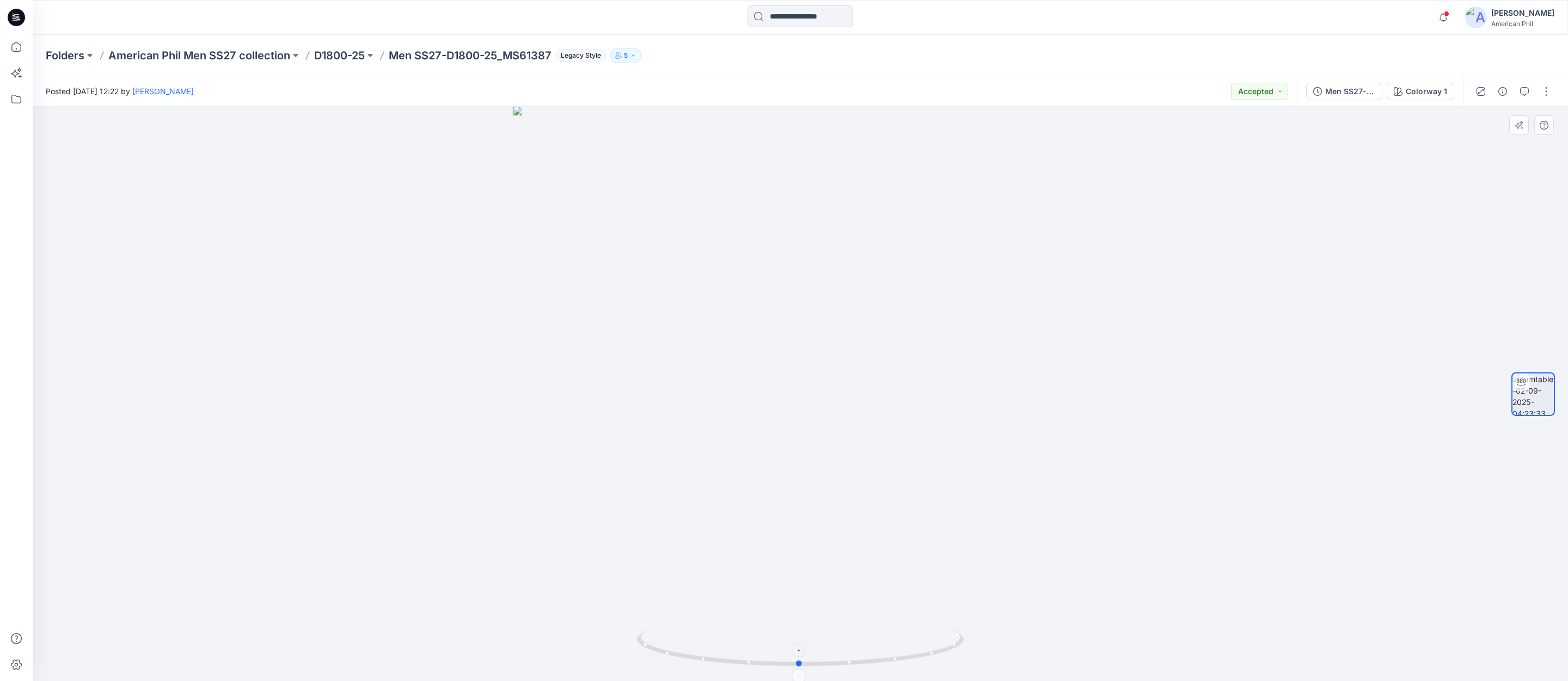
click at [836, 663] on icon at bounding box center [802, 648] width 329 height 41
drag, startPoint x: 838, startPoint y: 663, endPoint x: 886, endPoint y: 661, distance: 48.0
click at [886, 661] on icon at bounding box center [802, 648] width 329 height 41
click at [170, 54] on p "American Phil Men SS27 collection" at bounding box center [199, 56] width 182 height 15
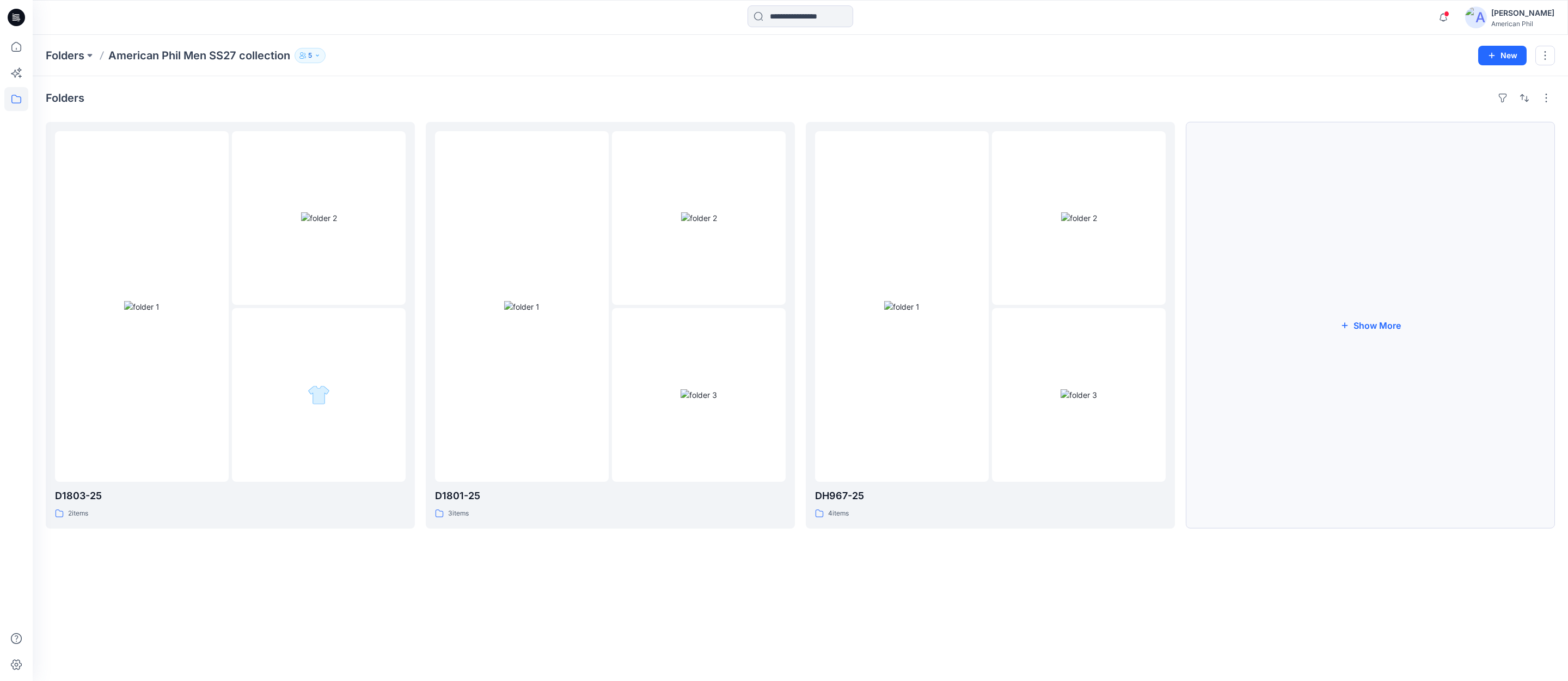
click at [1376, 327] on button "Show More" at bounding box center [1370, 325] width 369 height 407
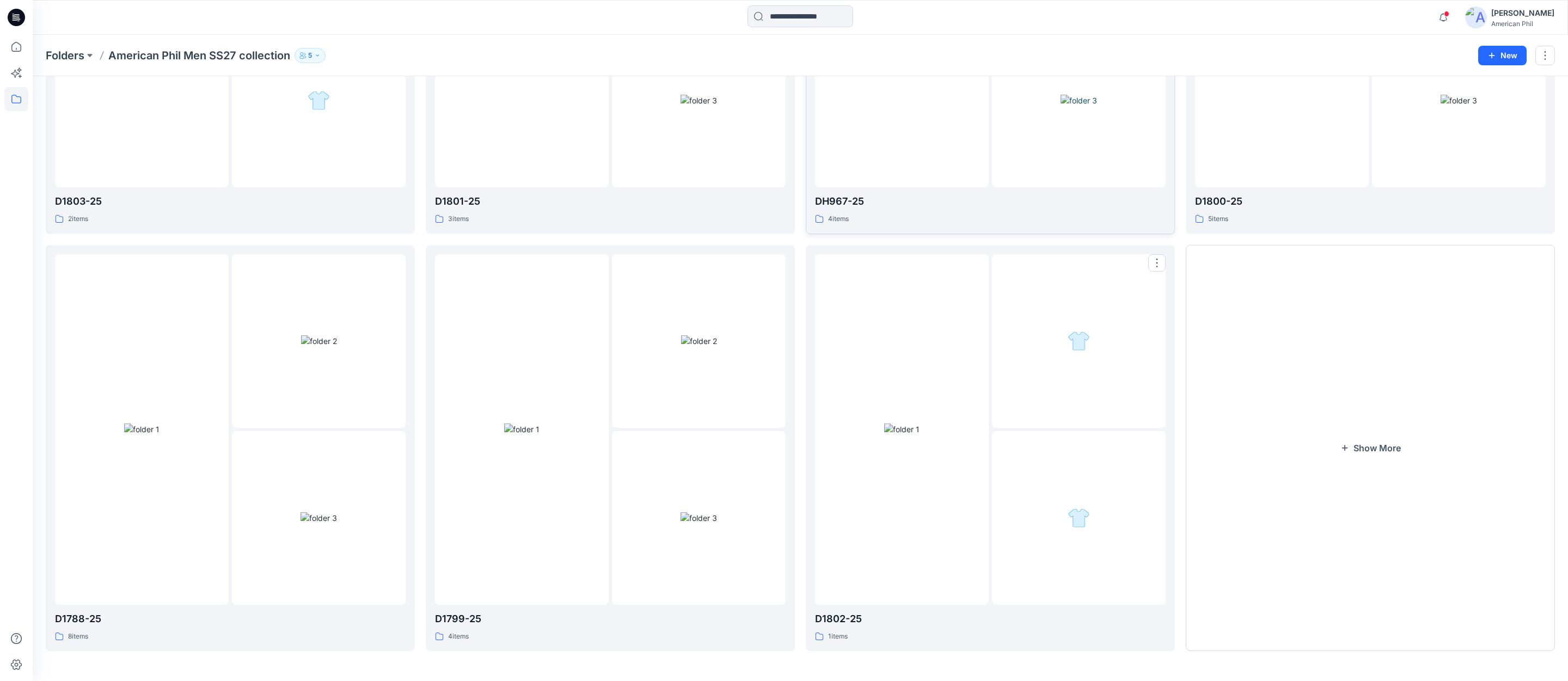
scroll to position [295, 0]
click at [305, 346] on img at bounding box center [319, 340] width 36 height 11
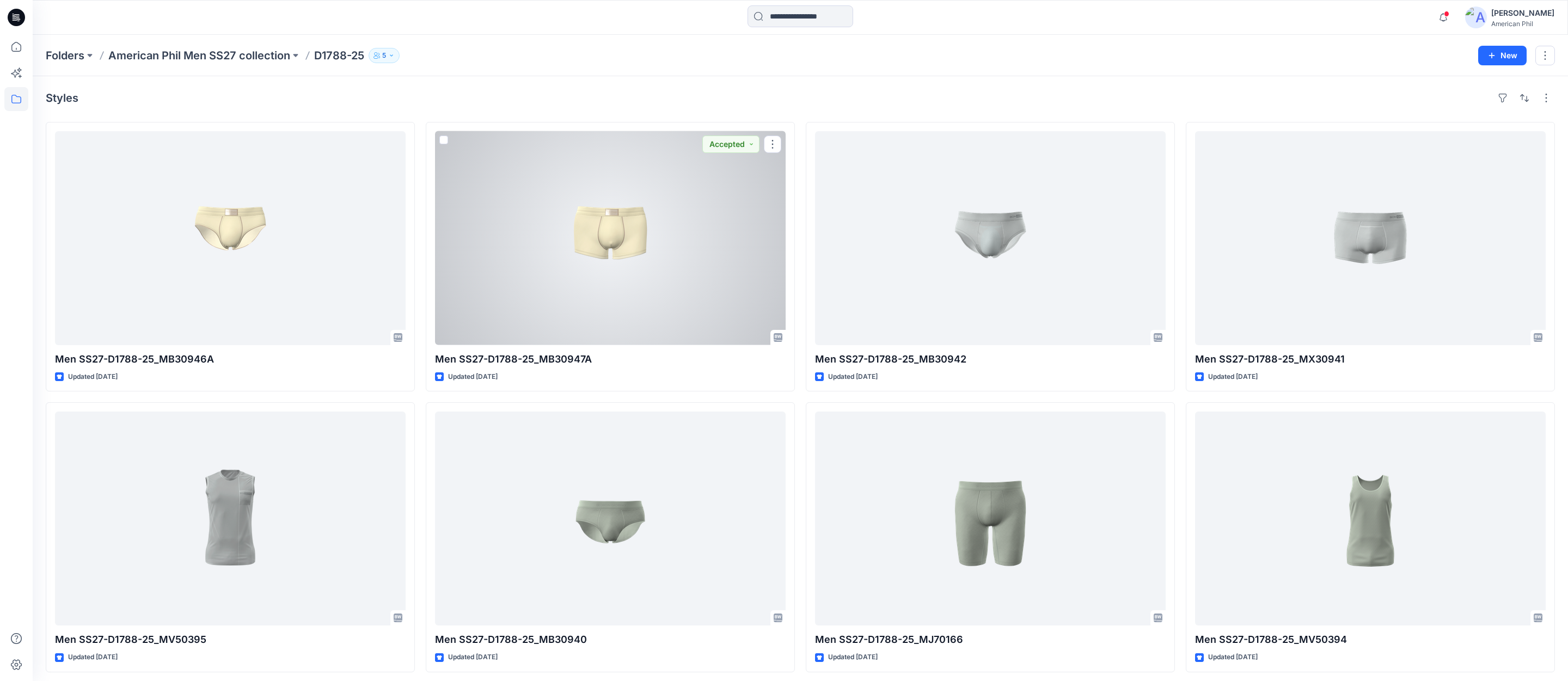
drag, startPoint x: 618, startPoint y: 228, endPoint x: 605, endPoint y: 261, distance: 35.5
click at [618, 228] on div at bounding box center [610, 238] width 351 height 214
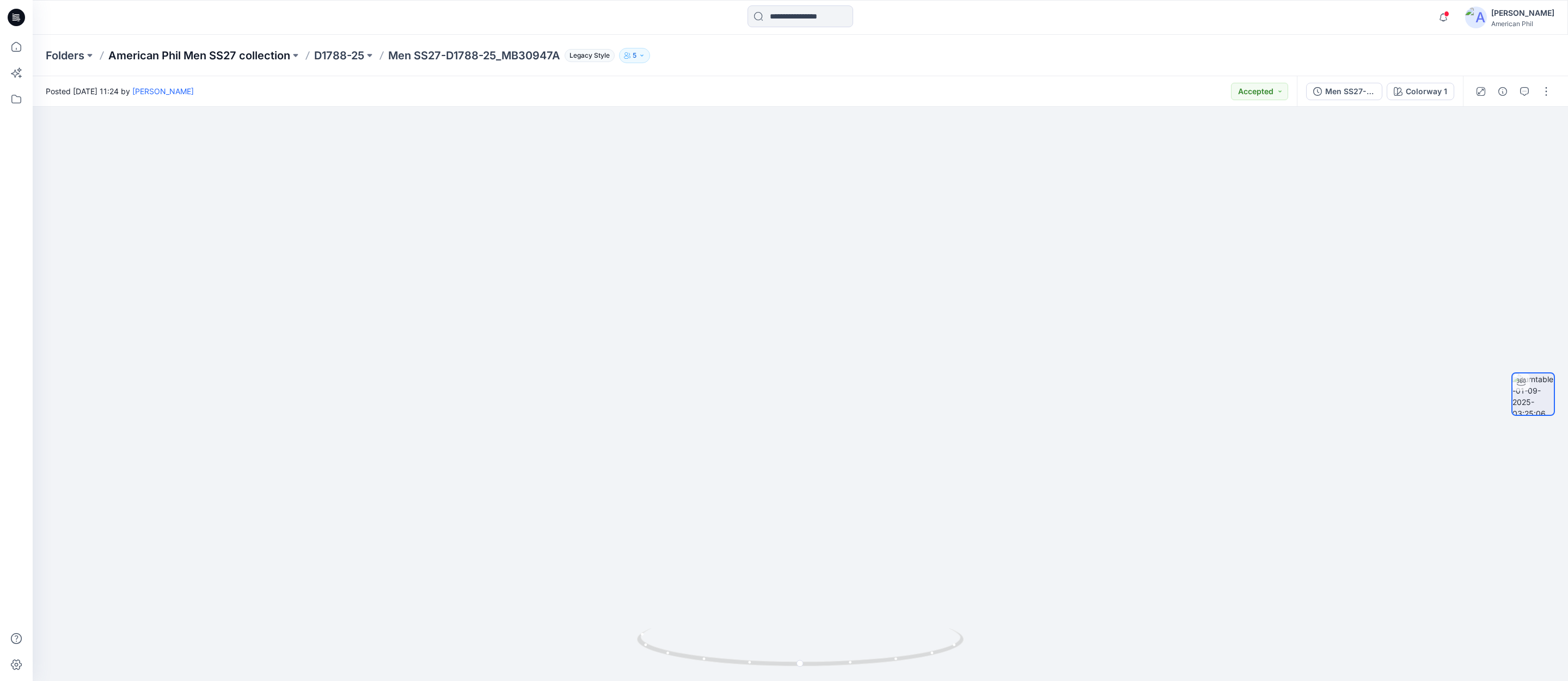
click at [248, 53] on p "American Phil Men SS27 collection" at bounding box center [199, 56] width 182 height 15
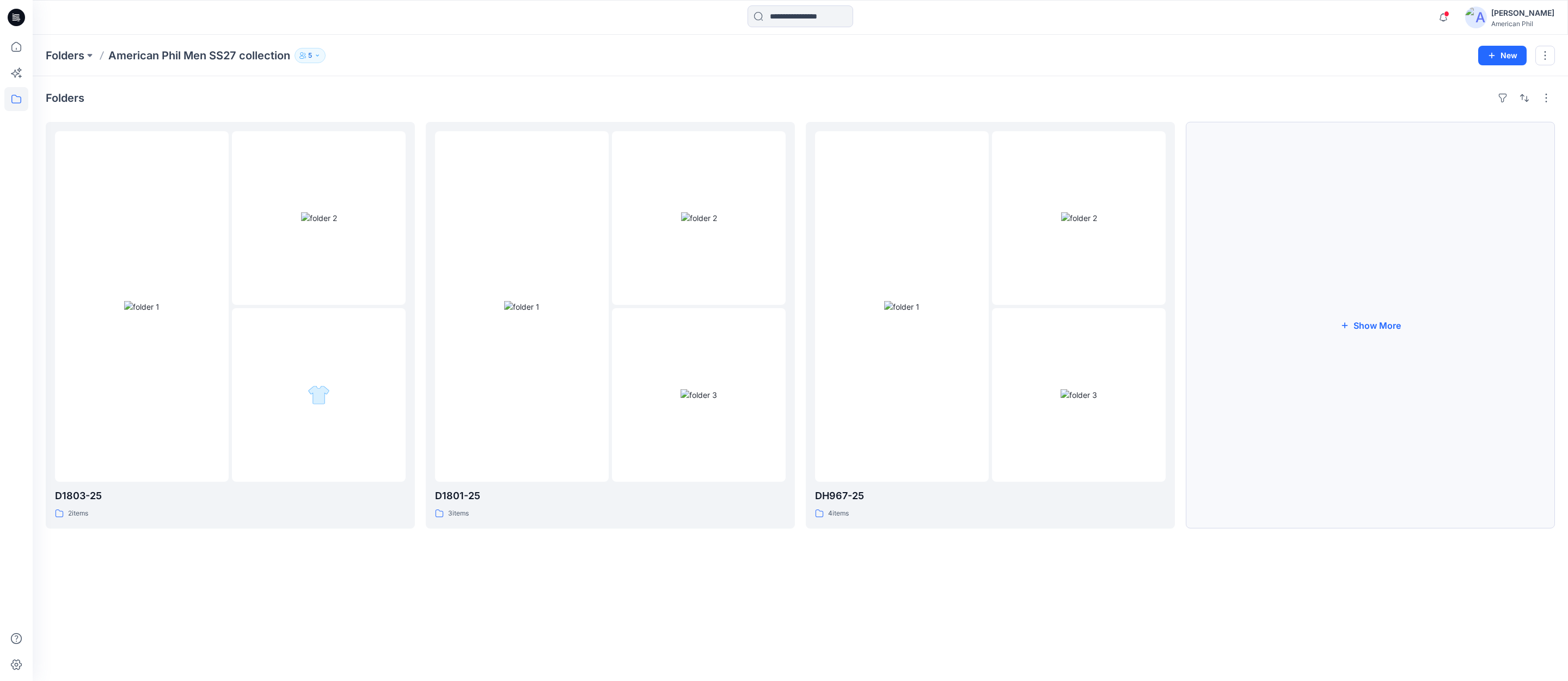
click at [1377, 326] on button "Show More" at bounding box center [1370, 325] width 369 height 407
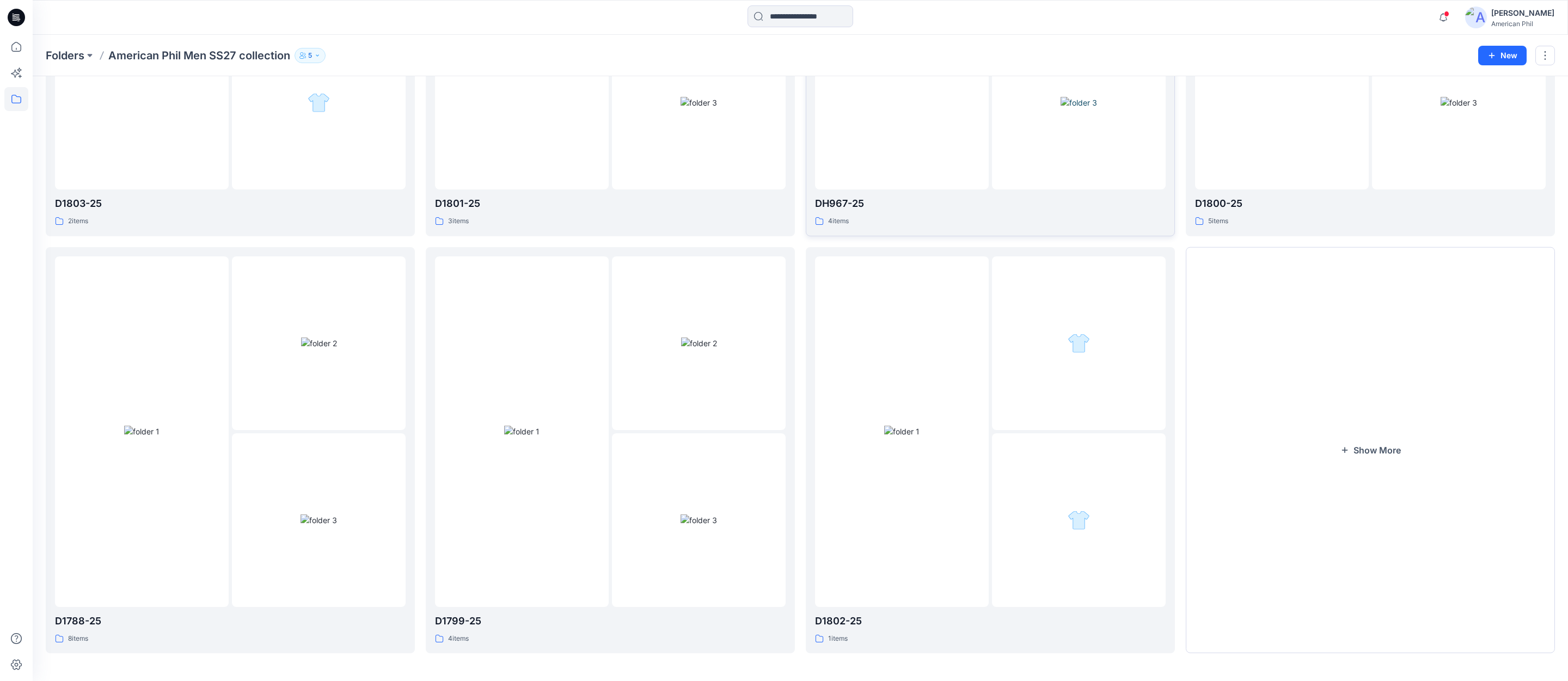
scroll to position [295, 0]
click at [524, 434] on img at bounding box center [521, 429] width 36 height 11
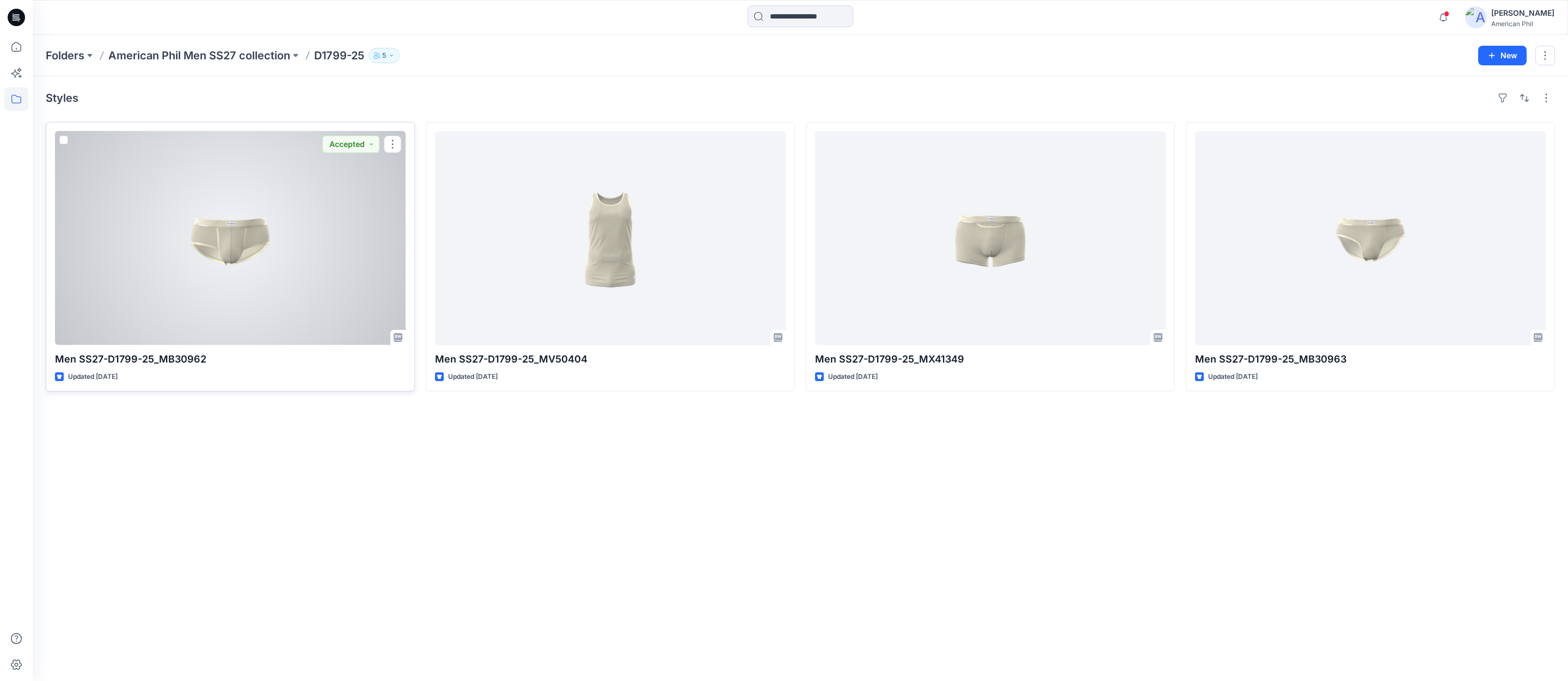
click at [240, 242] on div at bounding box center [230, 238] width 351 height 214
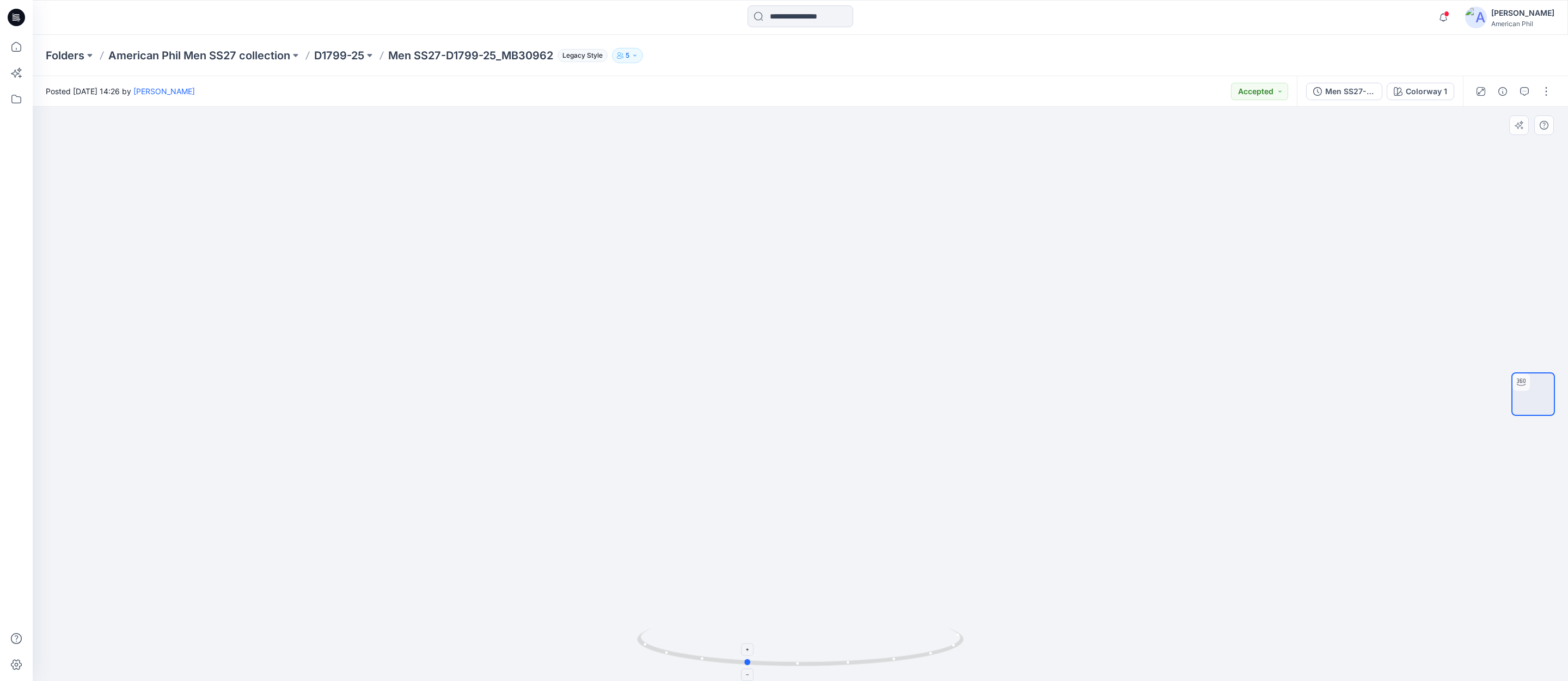
drag, startPoint x: 844, startPoint y: 661, endPoint x: 790, endPoint y: 637, distance: 59.1
click at [790, 637] on icon at bounding box center [802, 648] width 329 height 41
